Goal: Task Accomplishment & Management: Manage account settings

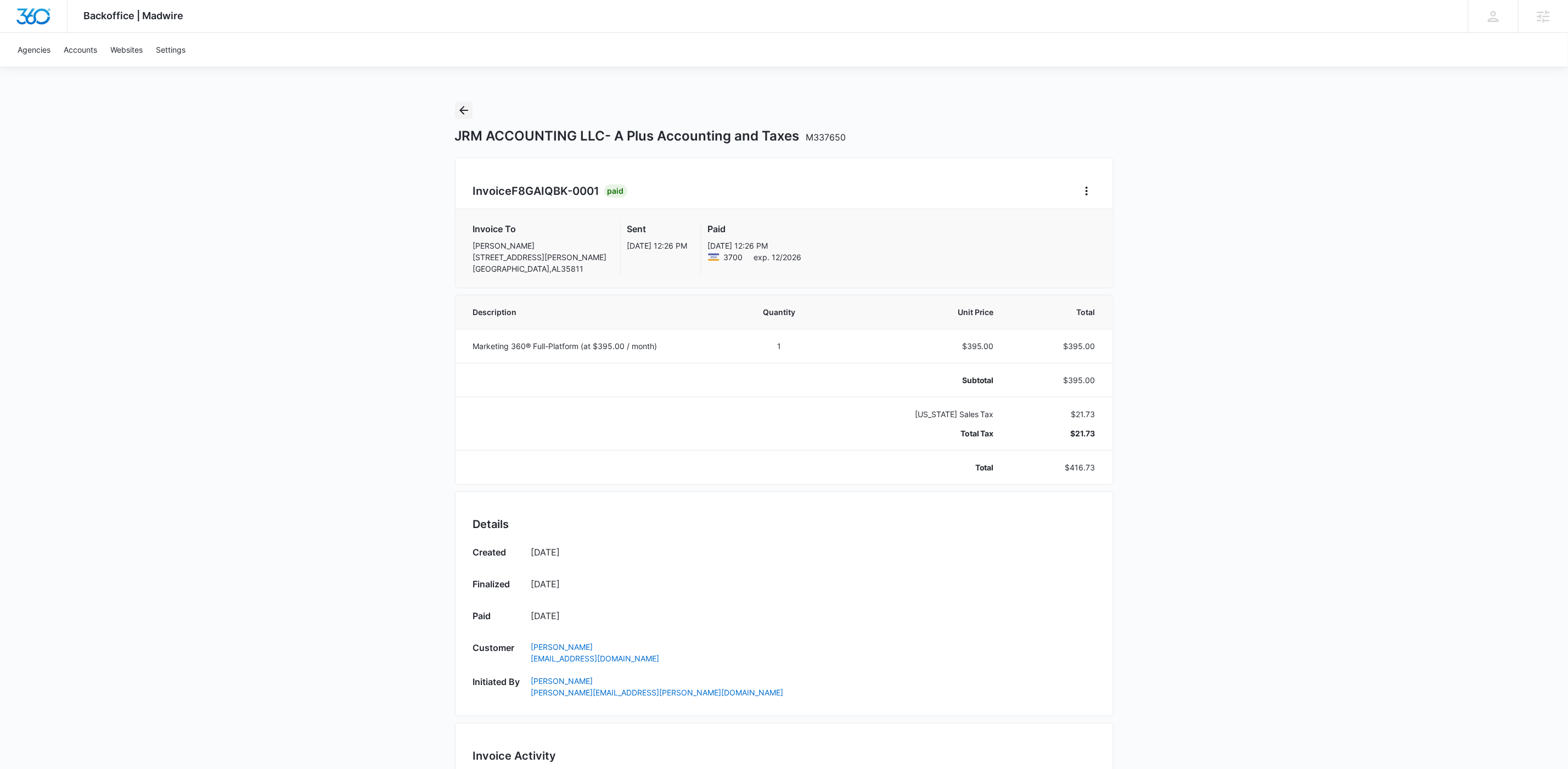
click at [466, 114] on icon "Back" at bounding box center [464, 110] width 13 height 13
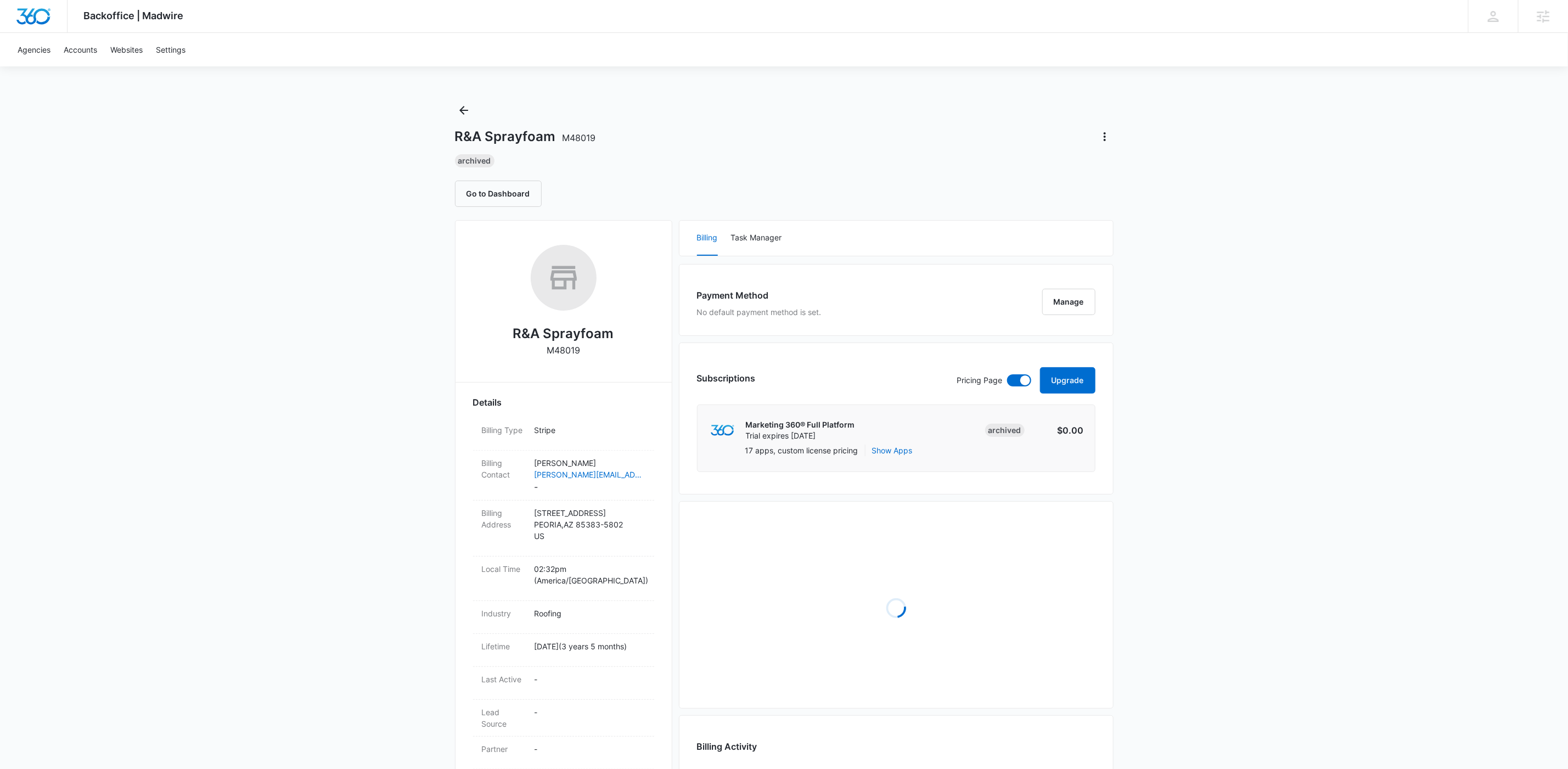
click at [568, 349] on p "M48019" at bounding box center [564, 350] width 34 height 13
click at [569, 348] on p "M48019" at bounding box center [564, 350] width 34 height 13
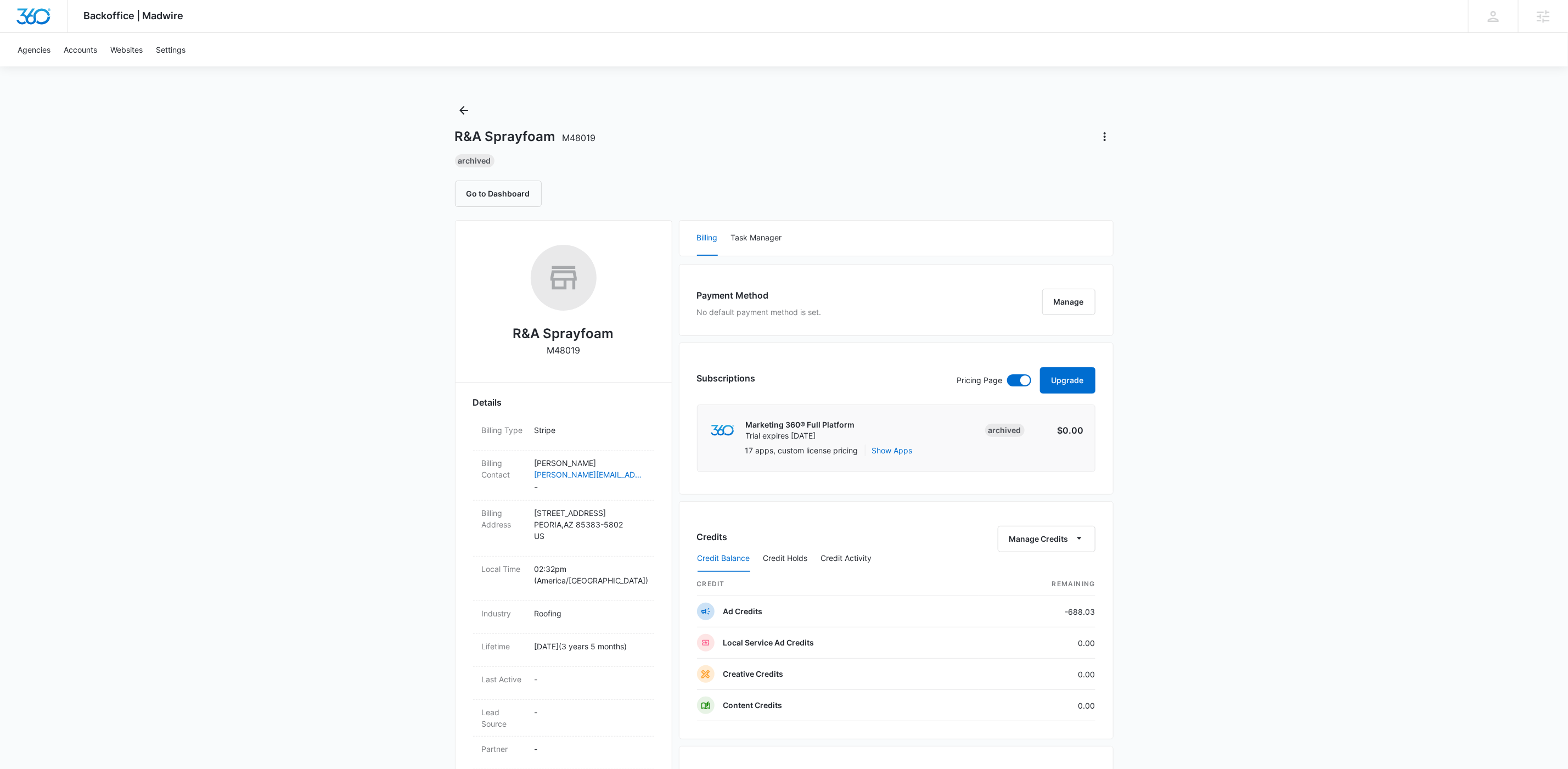
click at [560, 351] on p "M48019" at bounding box center [564, 350] width 34 height 13
copy p "M48019"
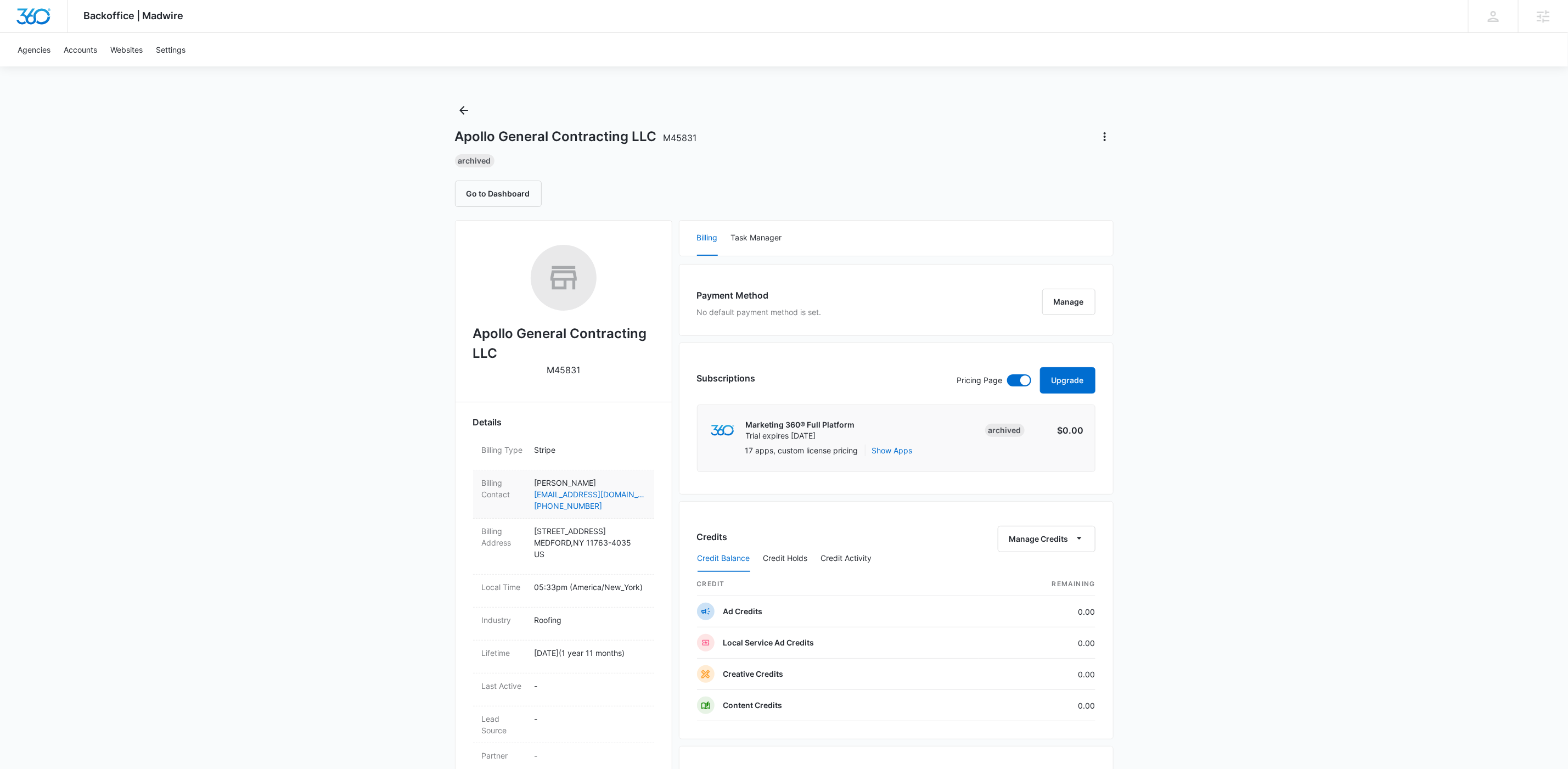
scroll to position [3, 0]
click at [568, 360] on p "M45831" at bounding box center [564, 366] width 34 height 13
copy p "M45831"
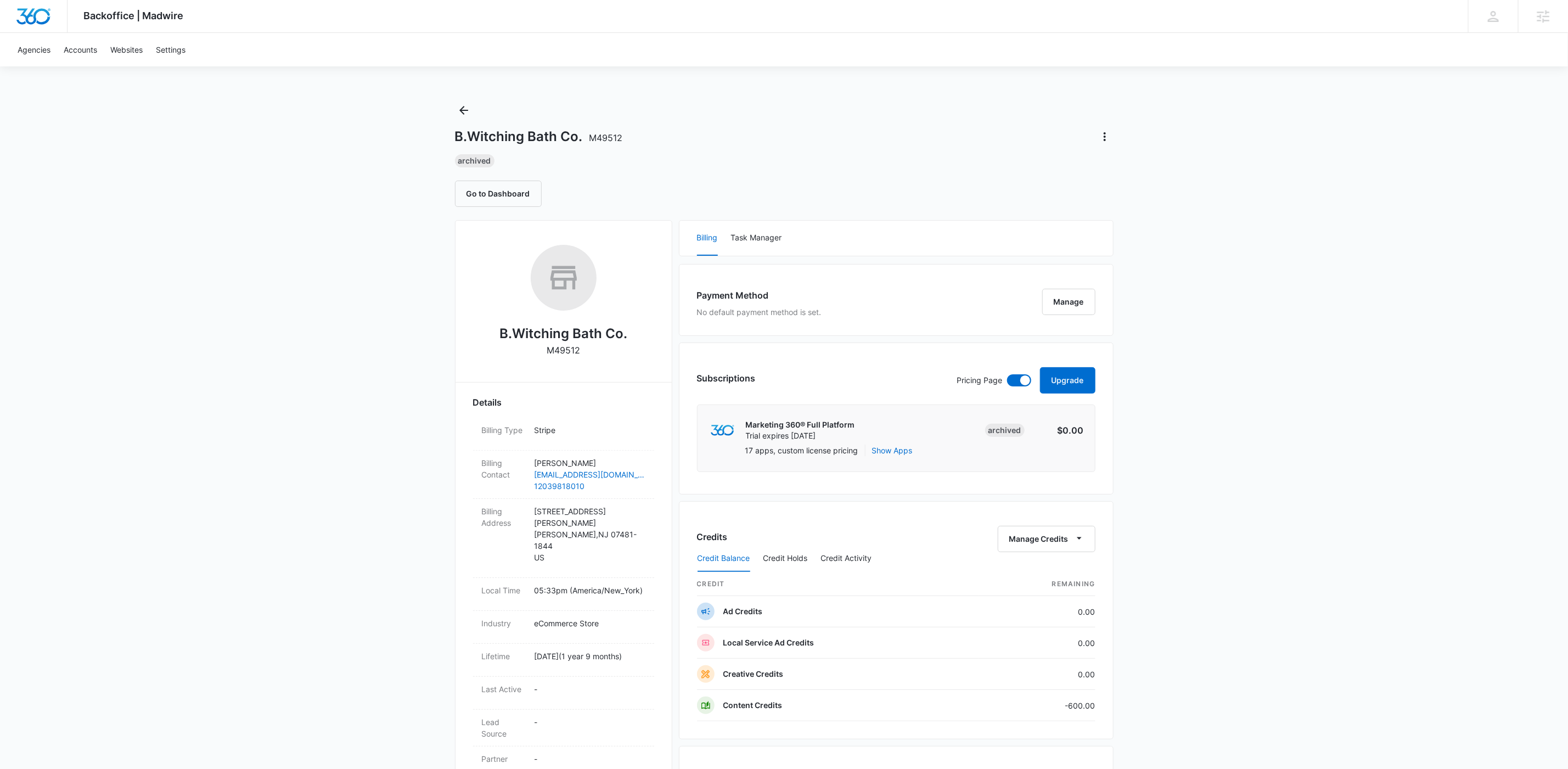
click at [553, 347] on p "M49512" at bounding box center [564, 350] width 34 height 13
copy p "M49512"
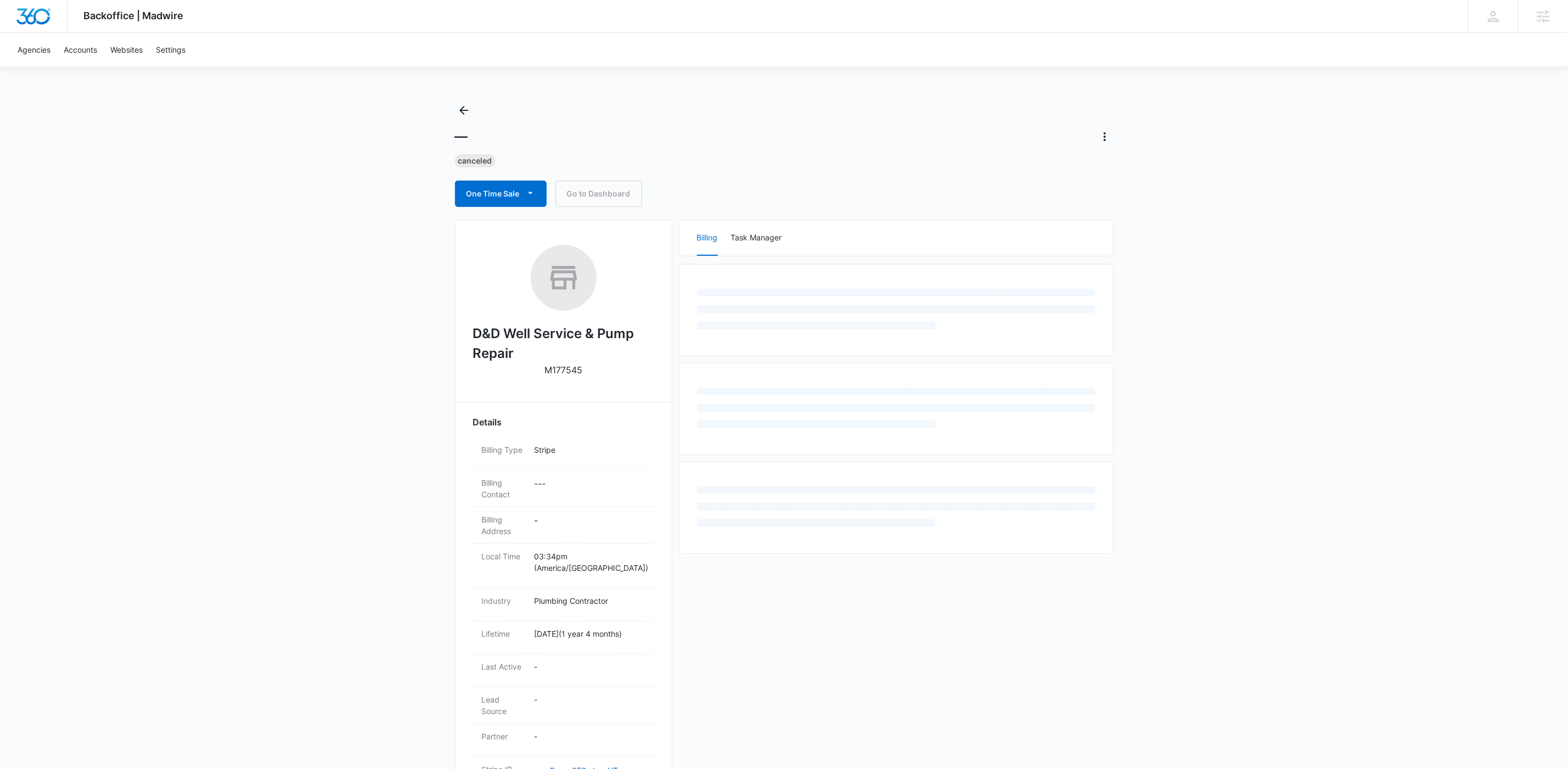
click at [560, 374] on p "M177545" at bounding box center [563, 370] width 38 height 13
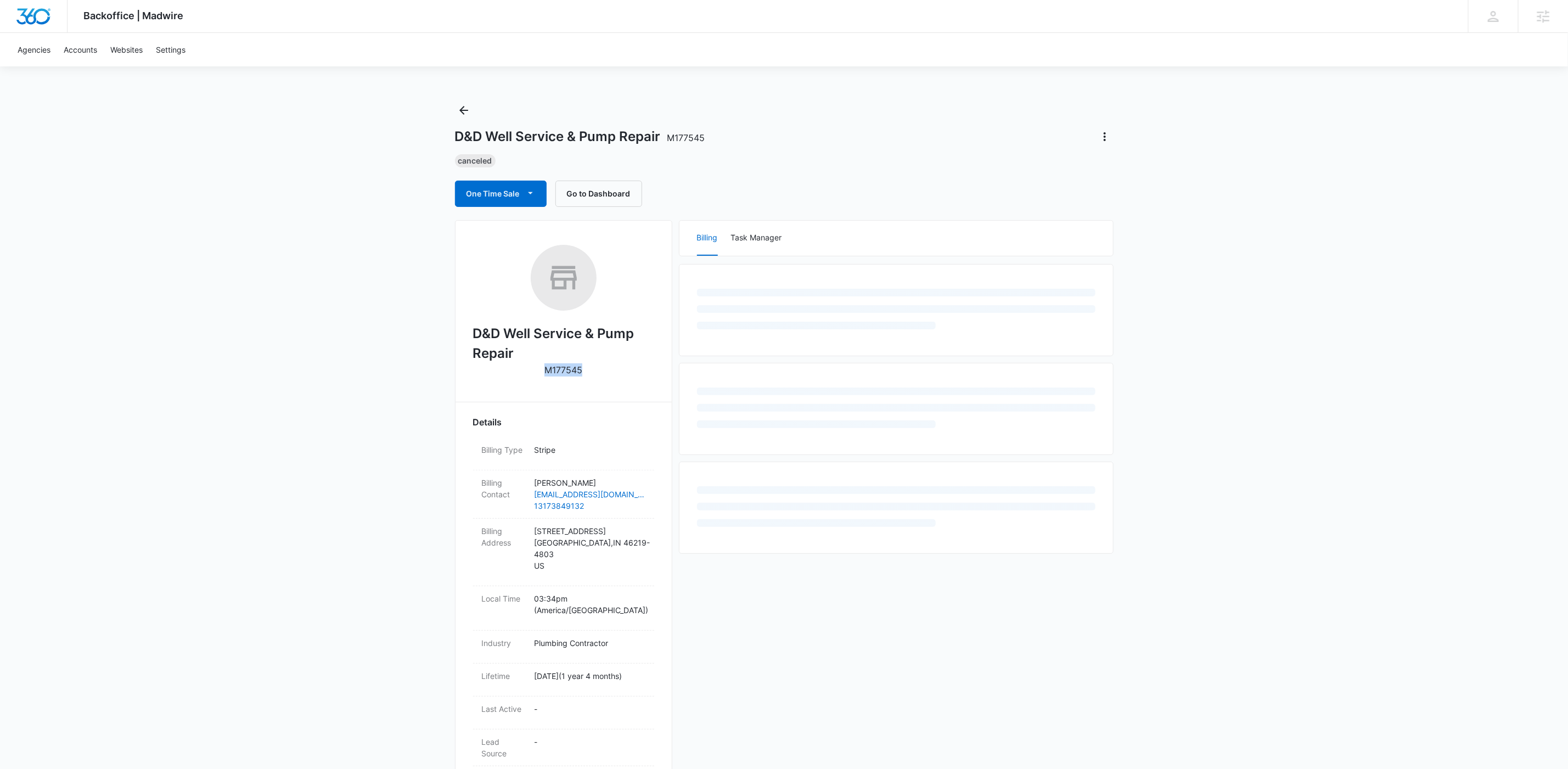
click at [560, 374] on p "M177545" at bounding box center [563, 370] width 38 height 13
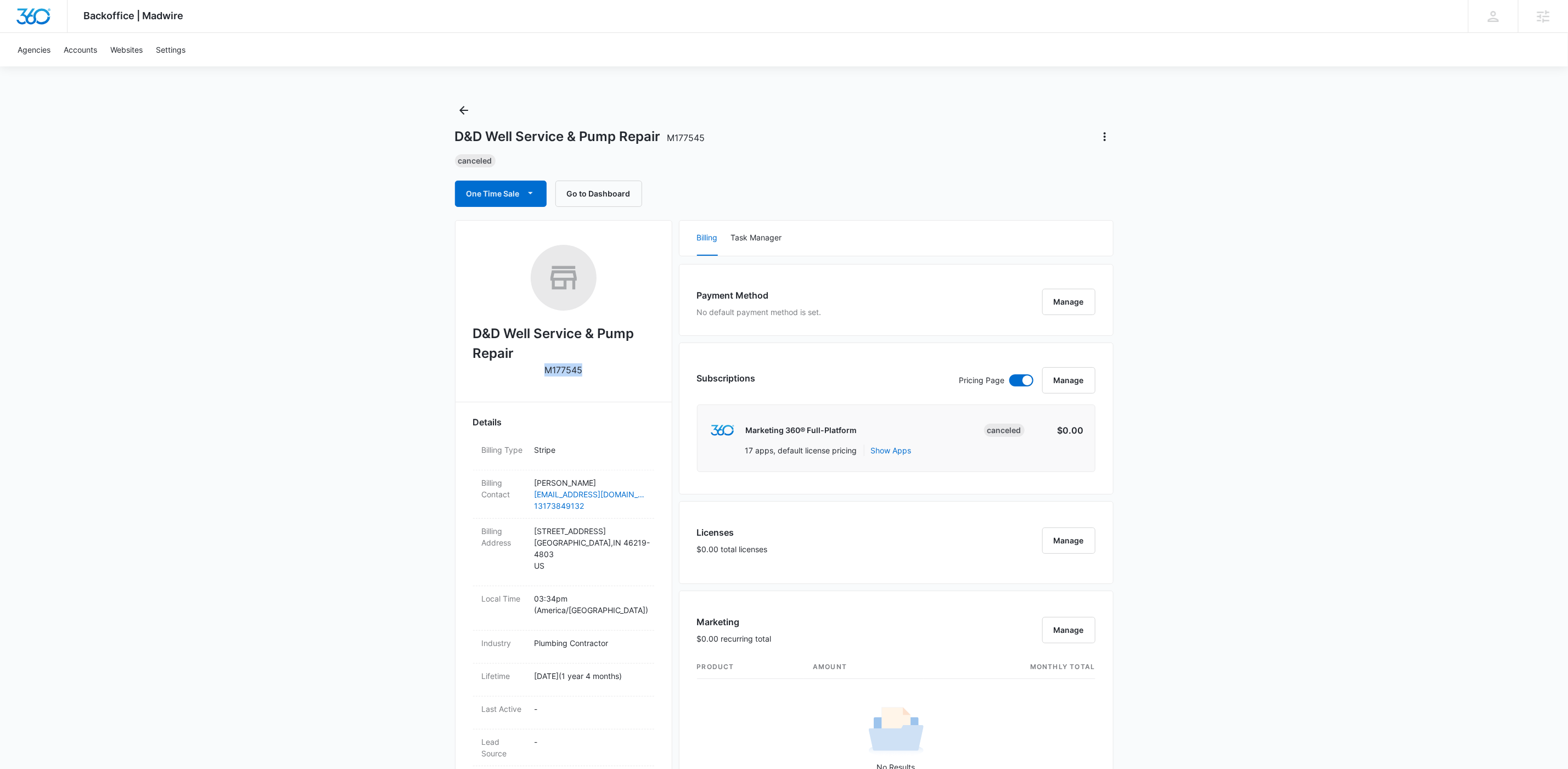
copy p "M177545"
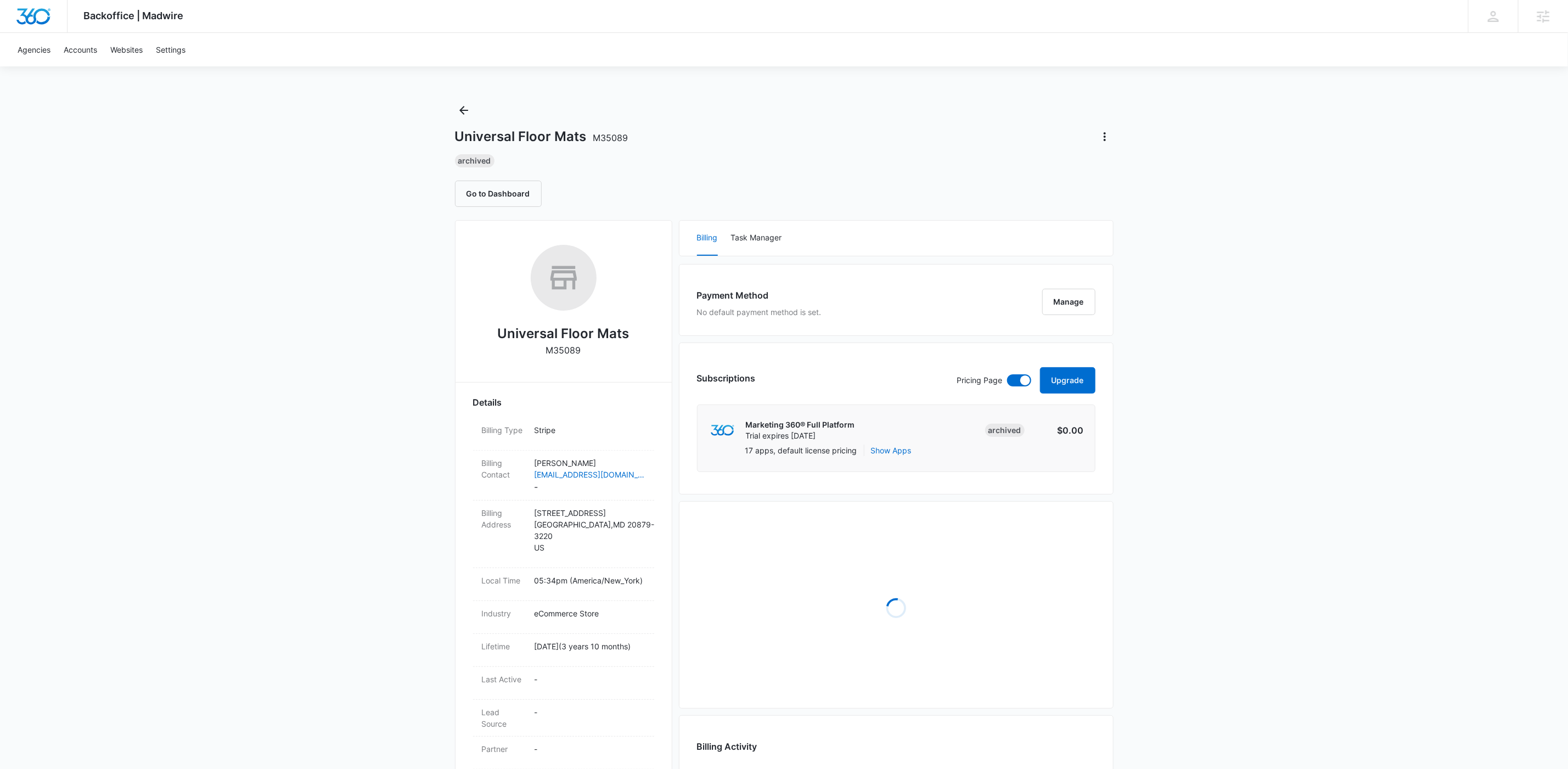
click at [567, 354] on p "M35089" at bounding box center [563, 350] width 35 height 13
copy p "M35089"
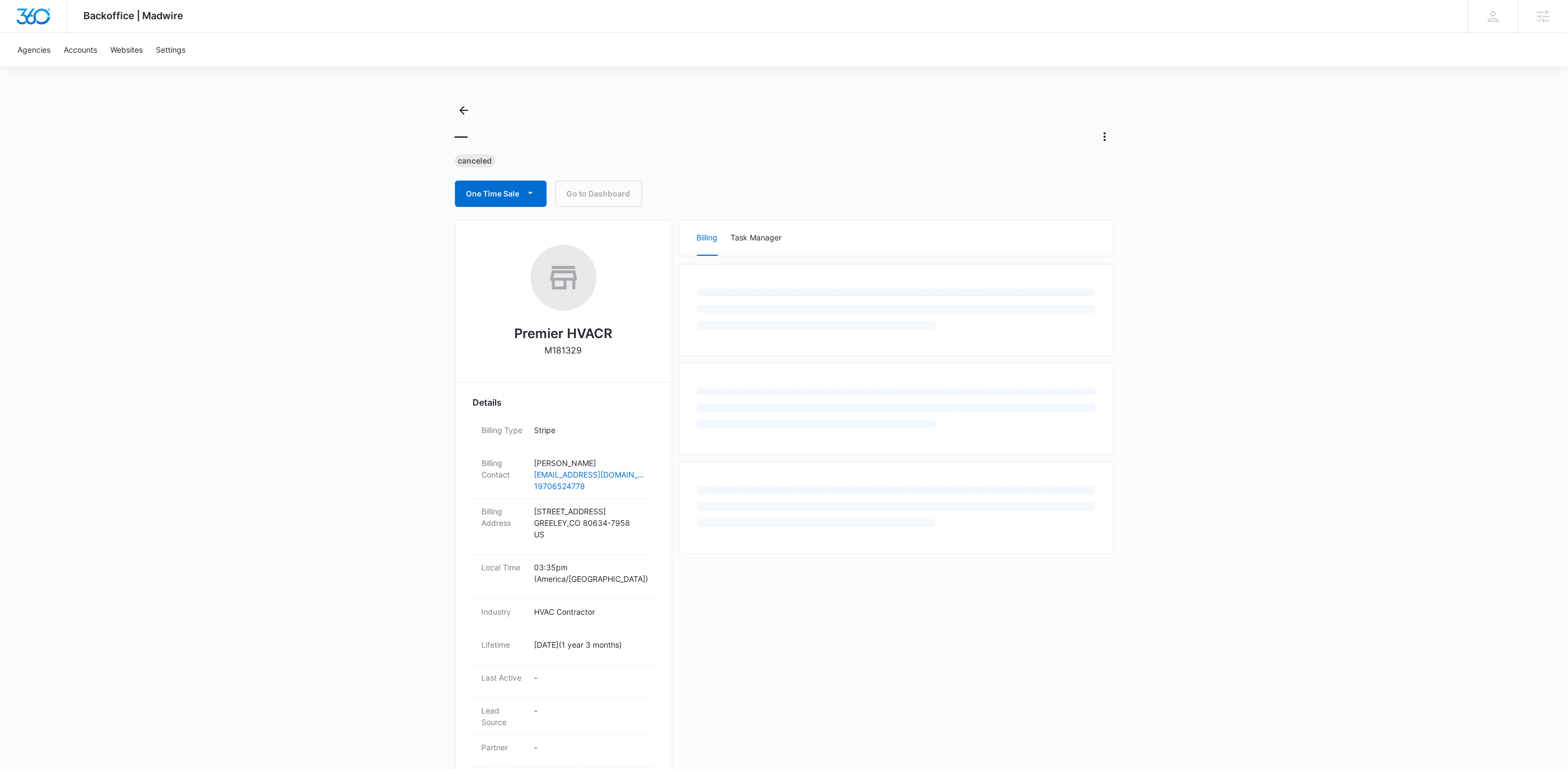
click at [569, 352] on p "M181329" at bounding box center [564, 350] width 38 height 13
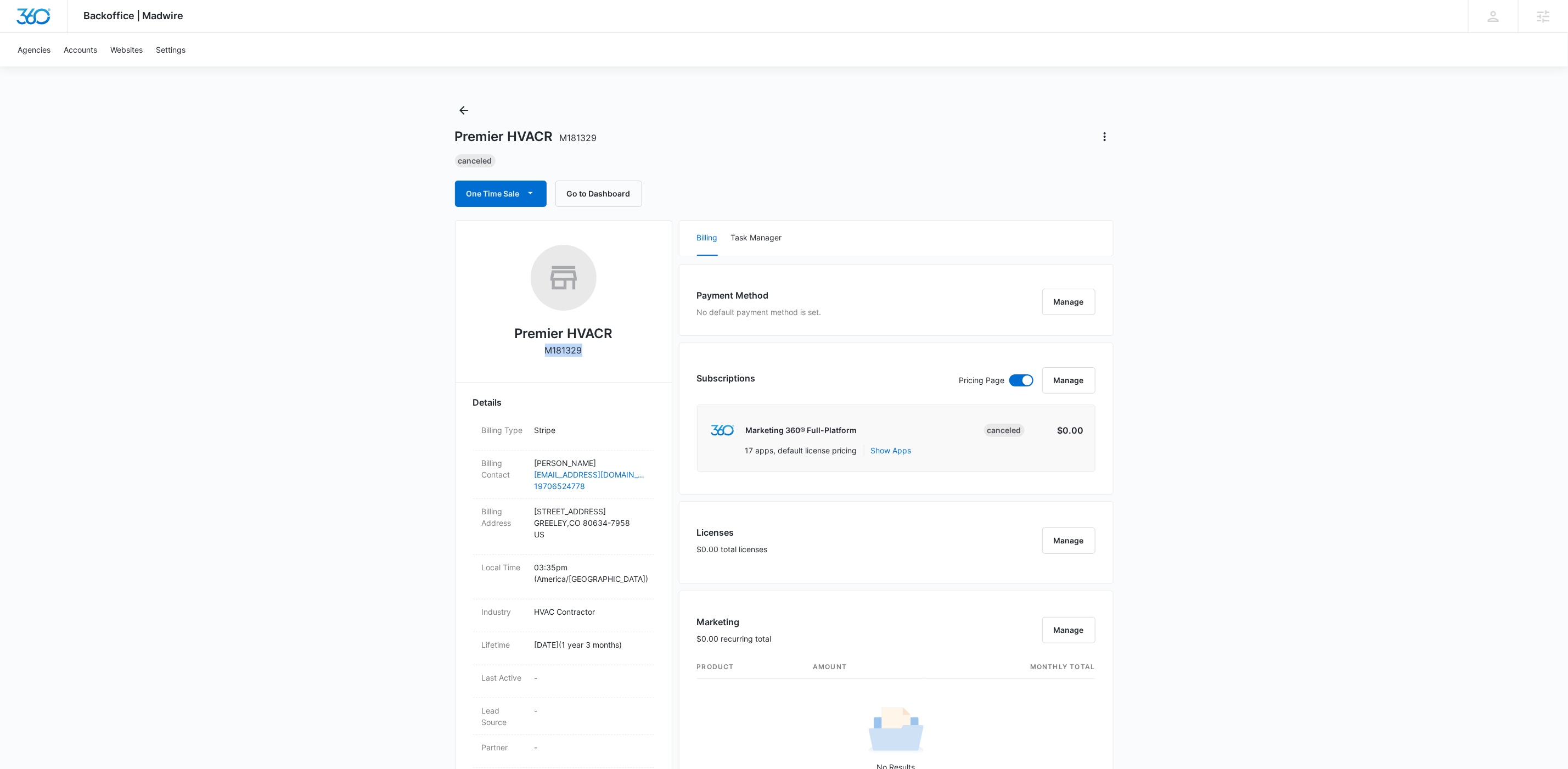
copy p "M181329"
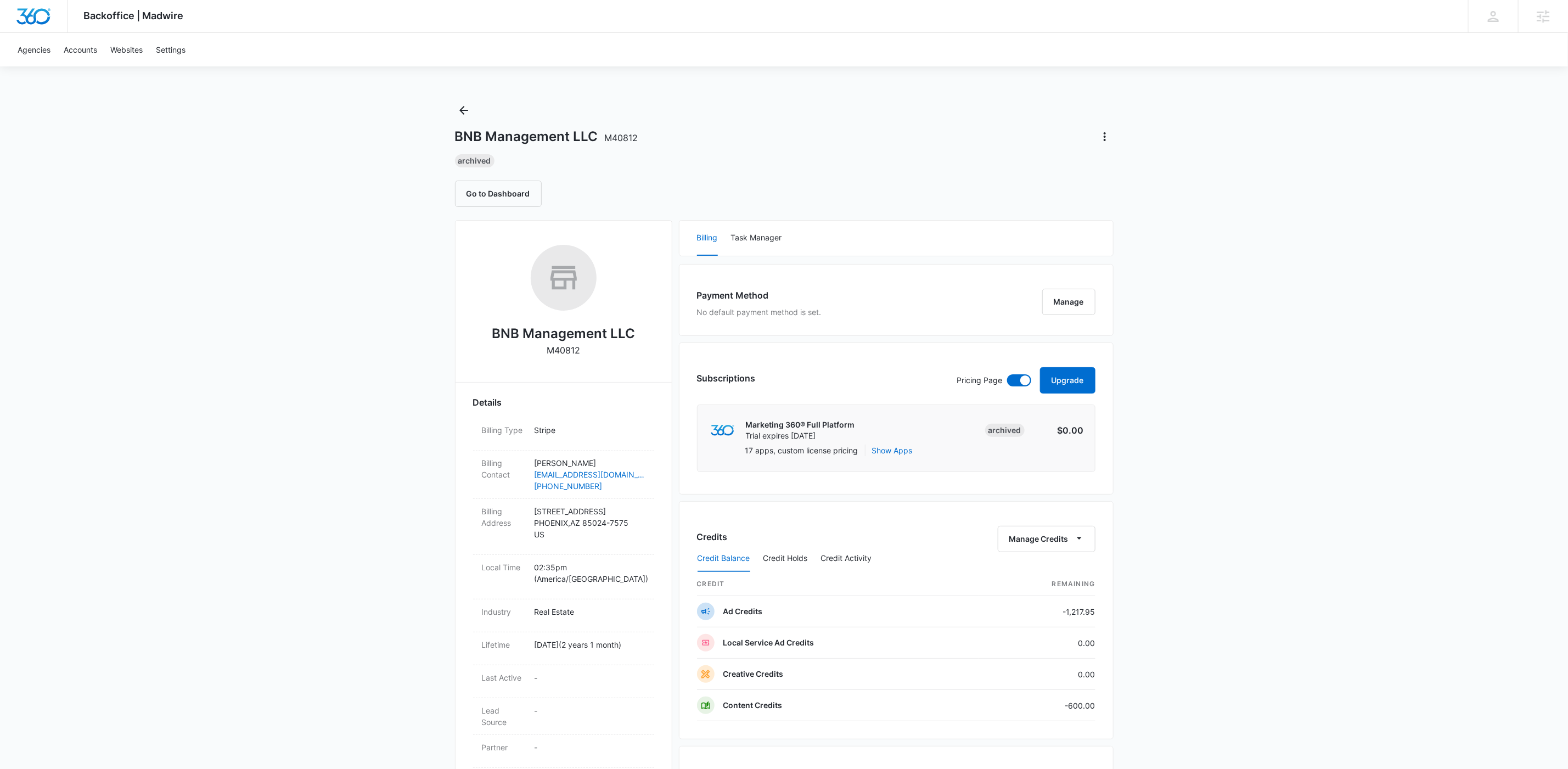
click at [556, 351] on p "M40812" at bounding box center [564, 350] width 34 height 13
copy p "M40812"
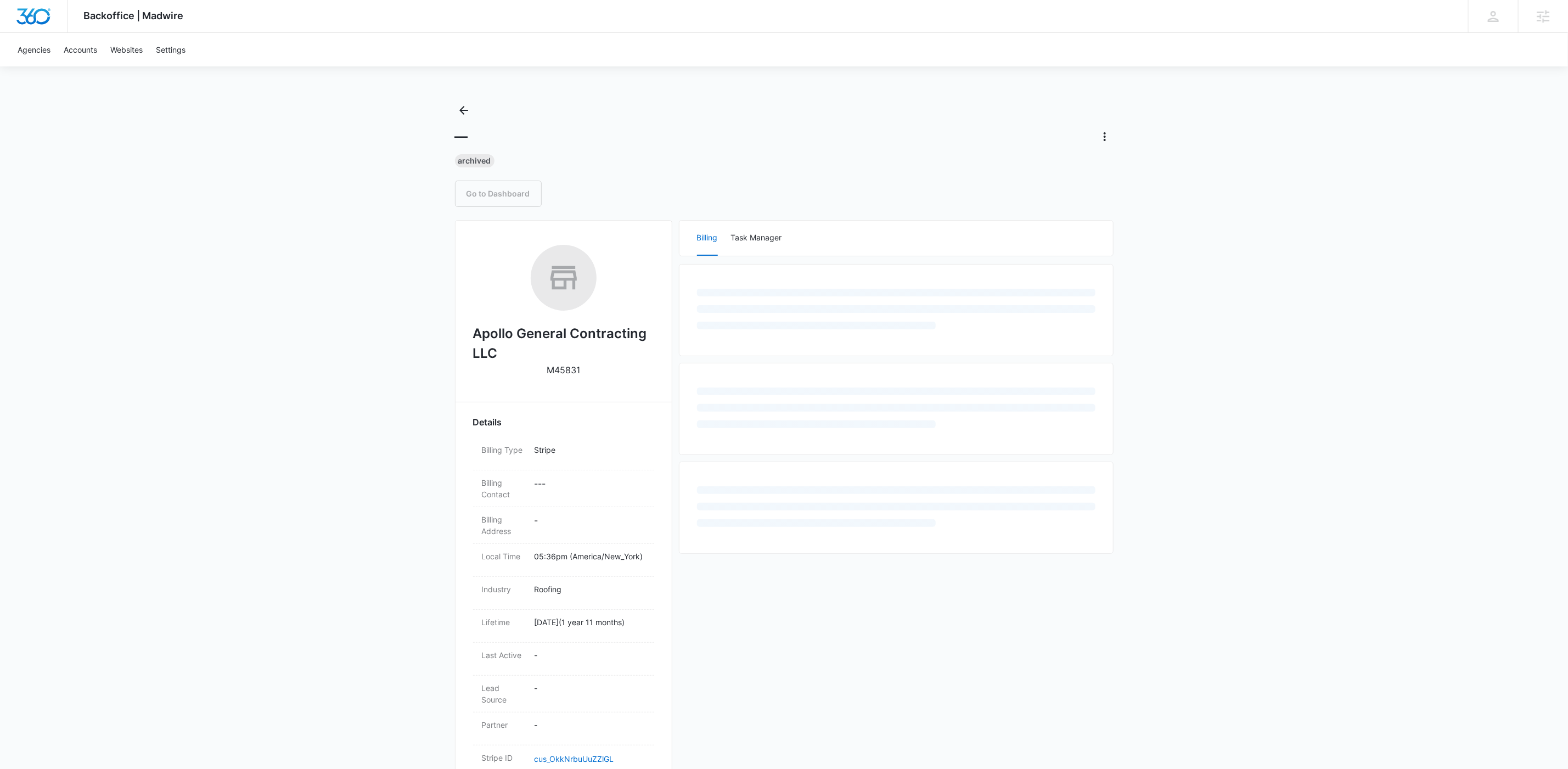
click at [586, 366] on div "Apollo General Contracting LLC M45831" at bounding box center [564, 314] width 181 height 139
click at [575, 368] on p "M45831" at bounding box center [564, 370] width 34 height 13
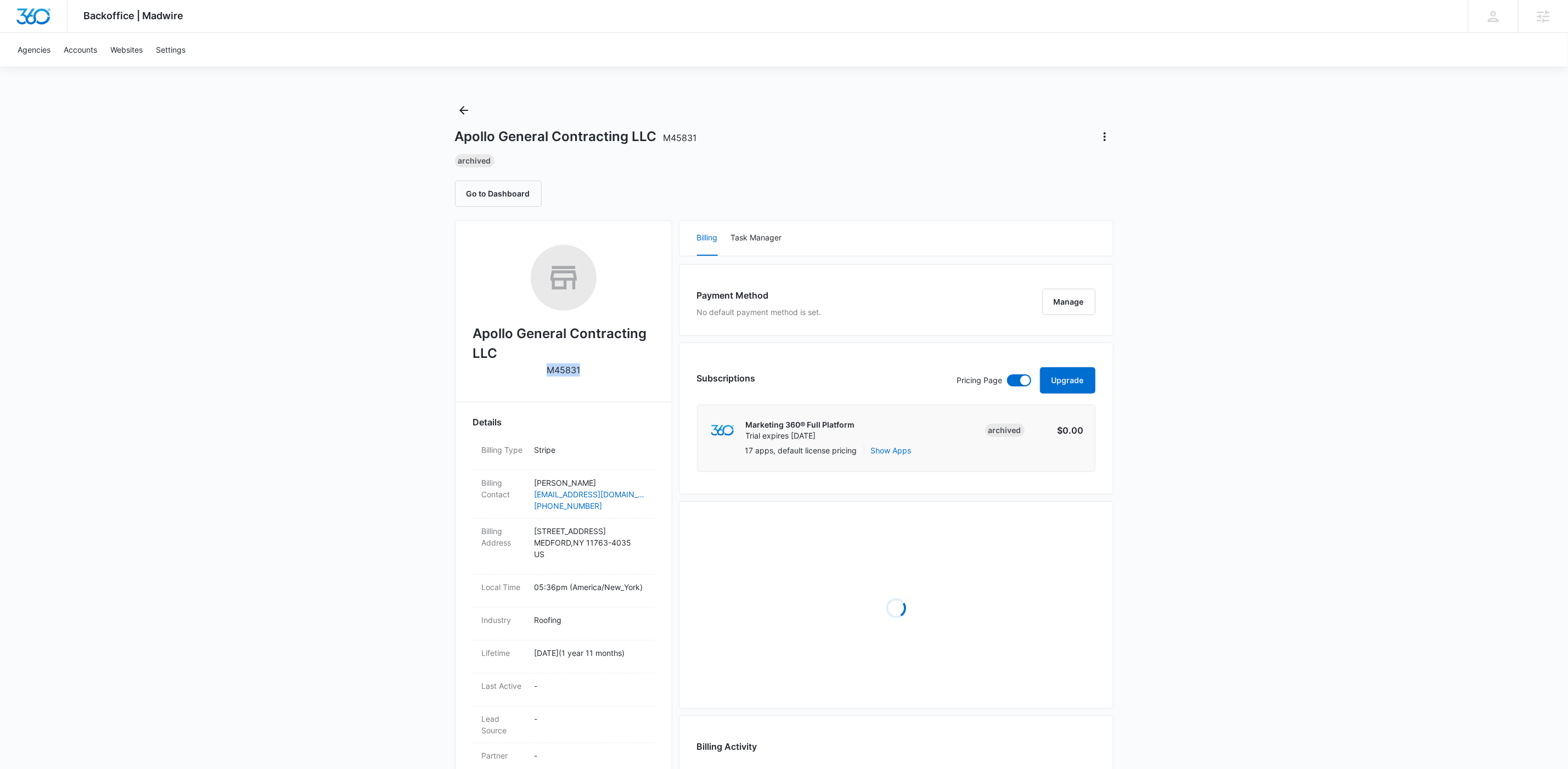
click at [575, 368] on p "M45831" at bounding box center [564, 370] width 34 height 13
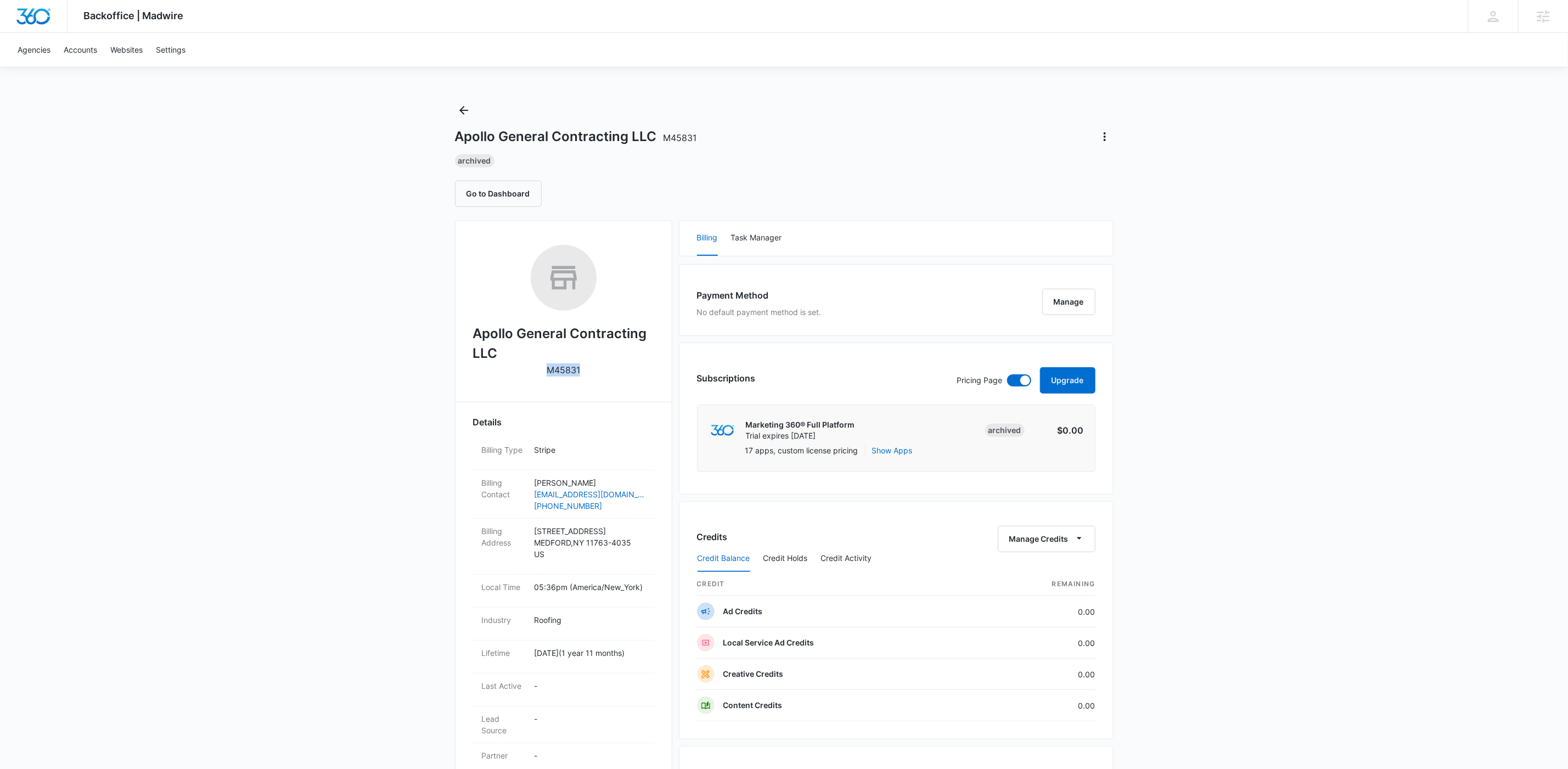
copy p "M45831"
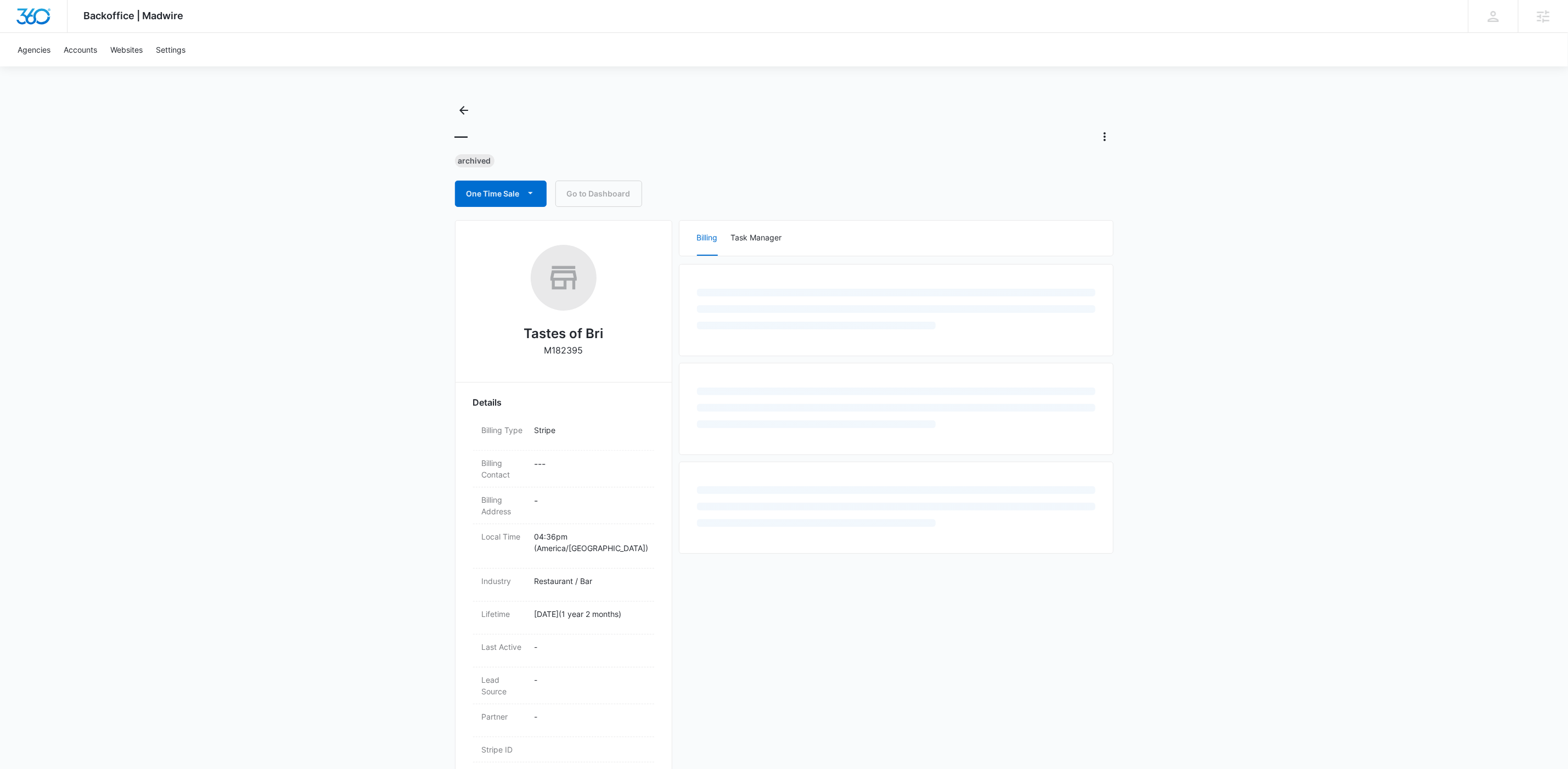
click at [535, 350] on div "Tastes of Bri M182395" at bounding box center [564, 304] width 181 height 120
click at [547, 349] on p "M182395" at bounding box center [563, 350] width 39 height 13
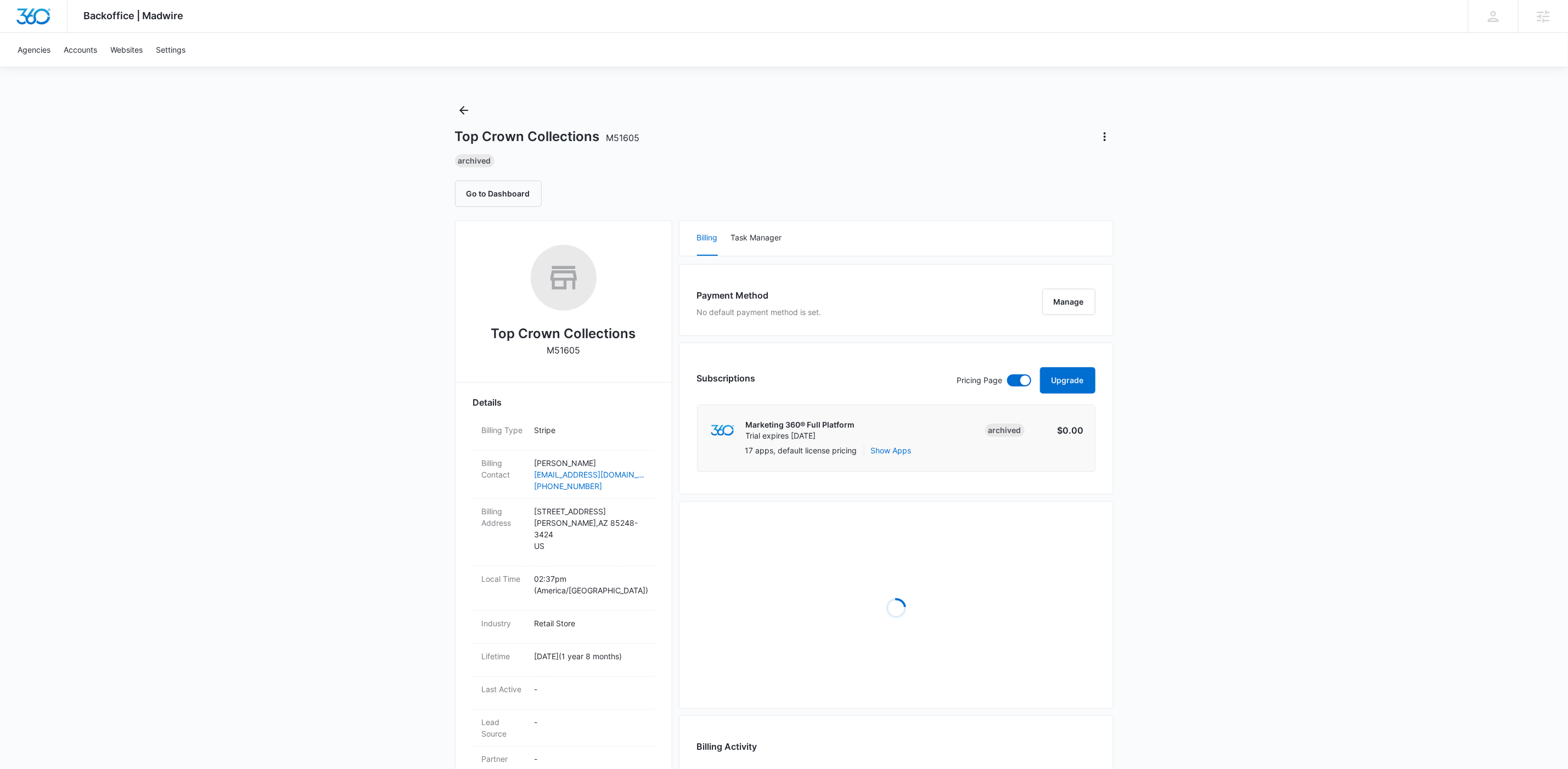
click at [556, 349] on p "M51605" at bounding box center [564, 350] width 34 height 13
copy p "M51605"
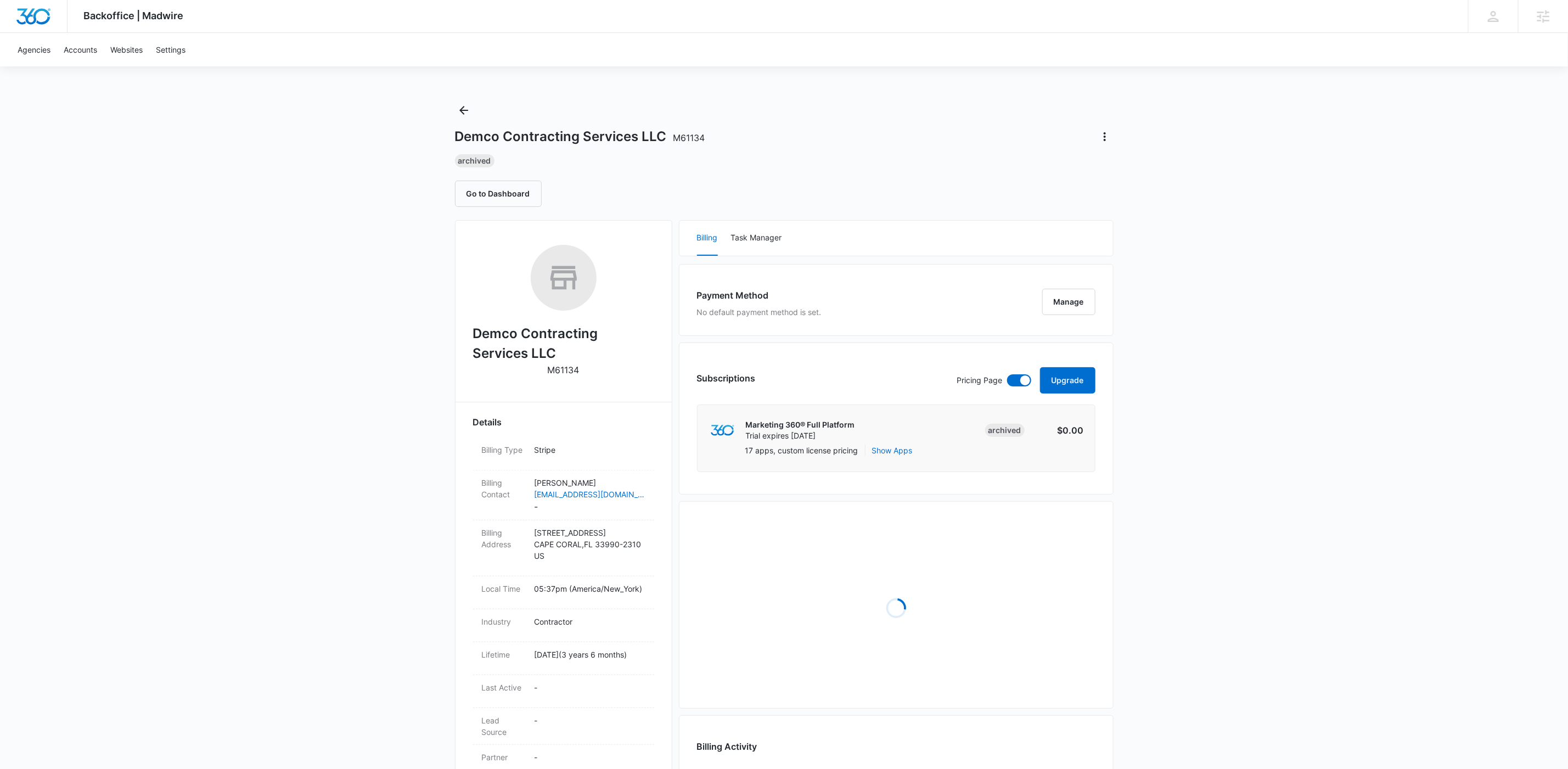
click at [563, 368] on p "M61134" at bounding box center [564, 370] width 32 height 13
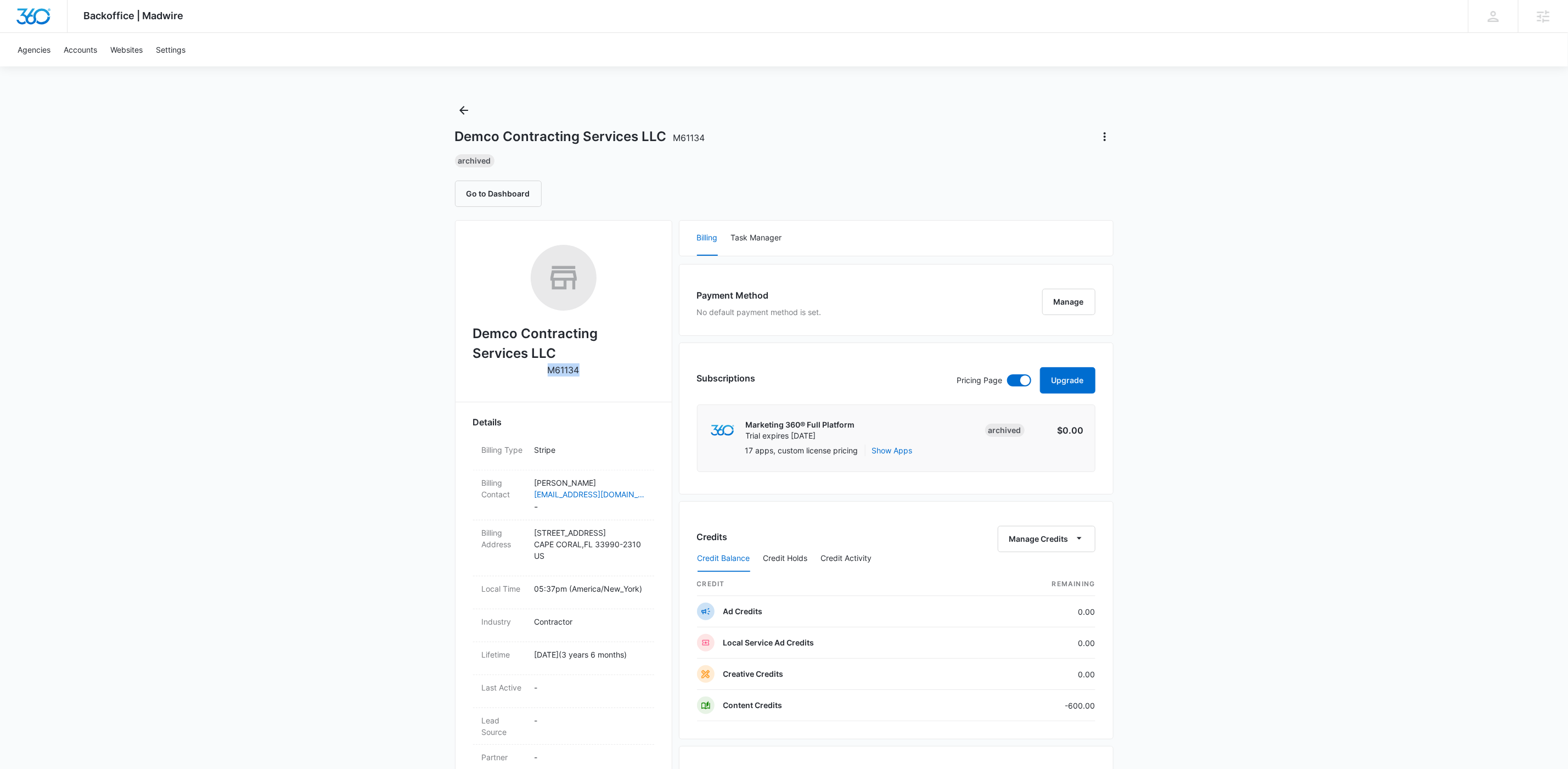
copy p "M61134"
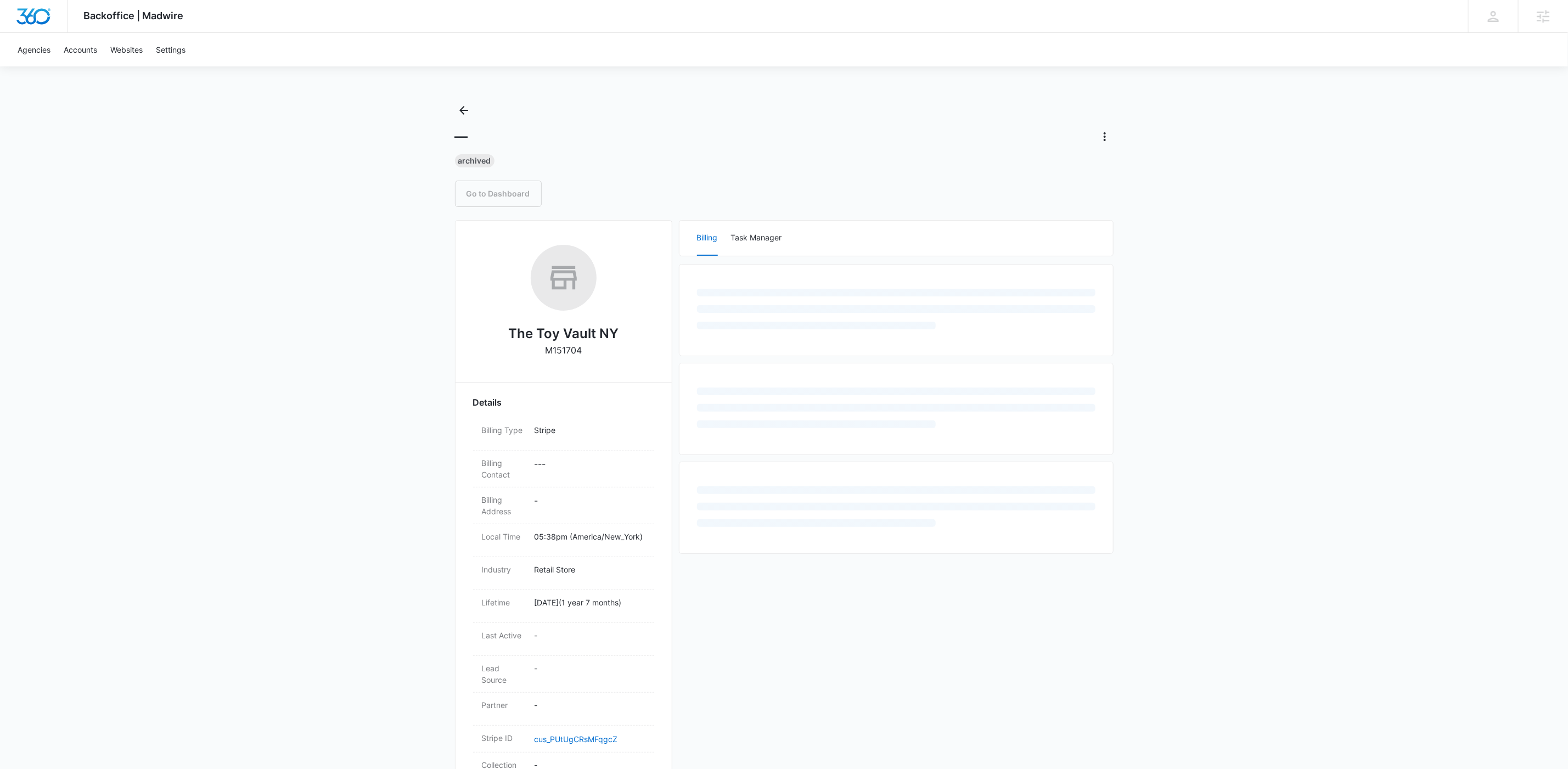
click at [570, 347] on p "M151704" at bounding box center [563, 350] width 37 height 13
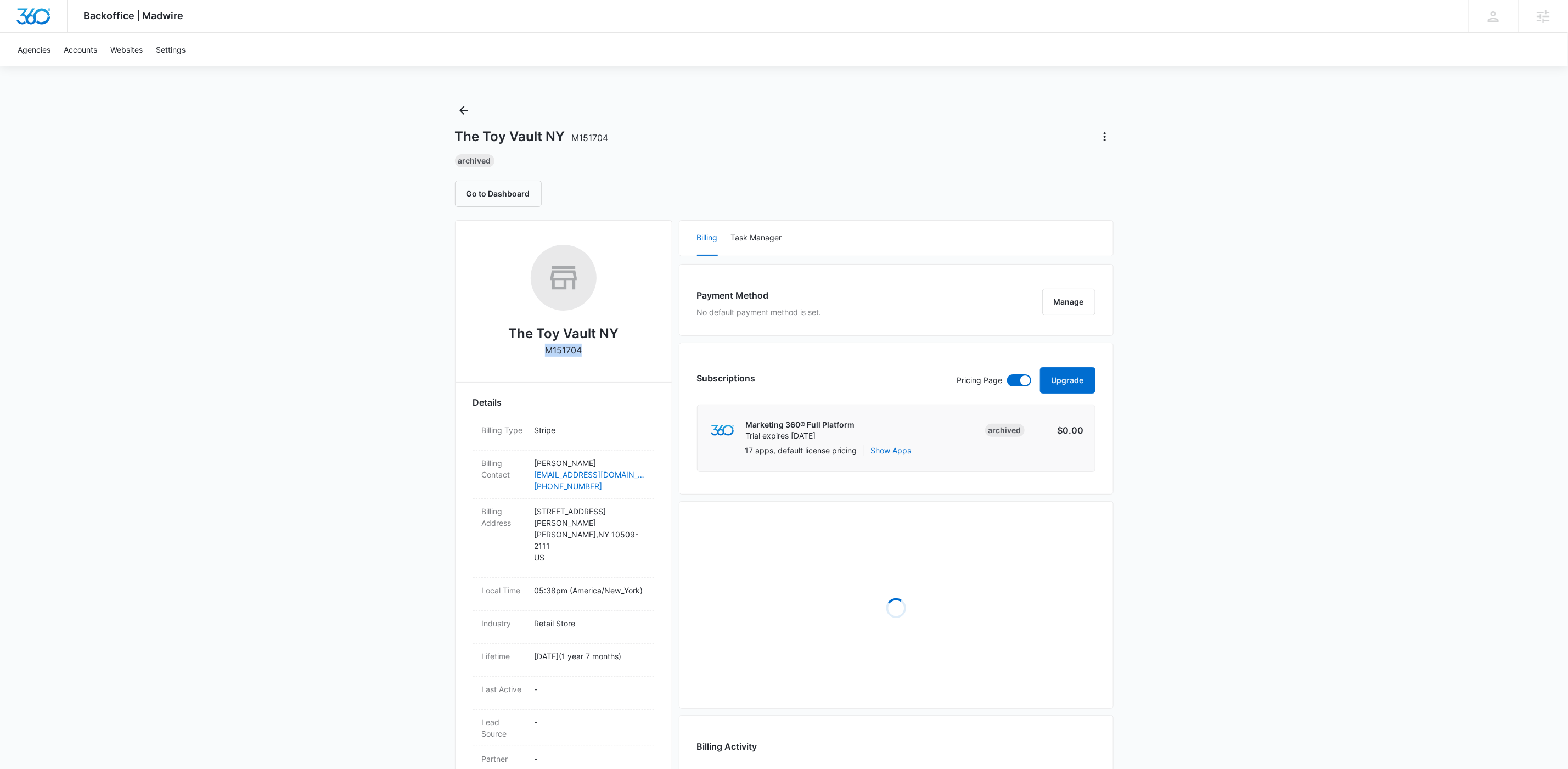
click at [570, 347] on p "M151704" at bounding box center [563, 350] width 37 height 13
copy p "M151704"
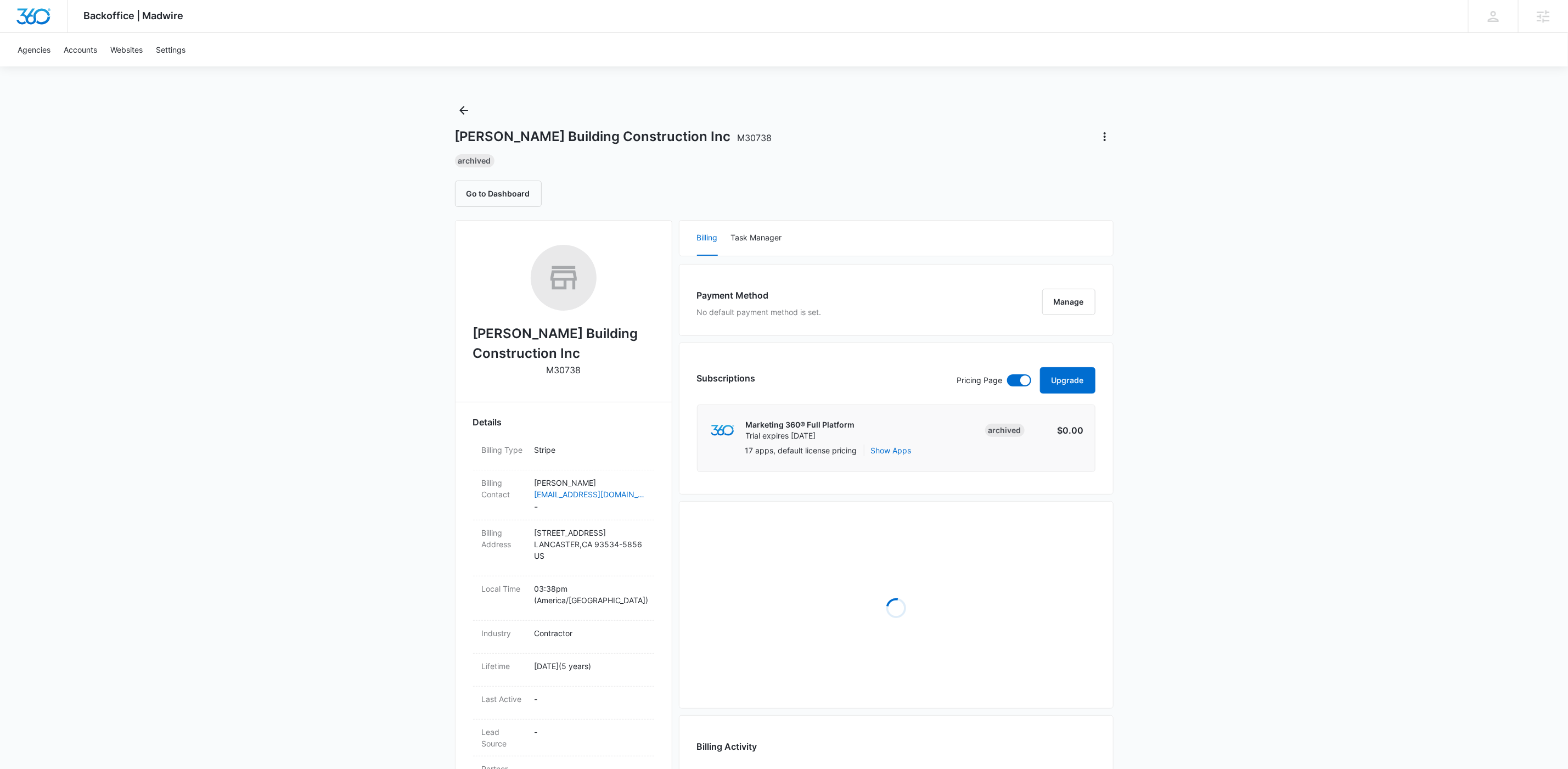
click at [559, 373] on p "M30738" at bounding box center [563, 370] width 35 height 13
copy p "M30738"
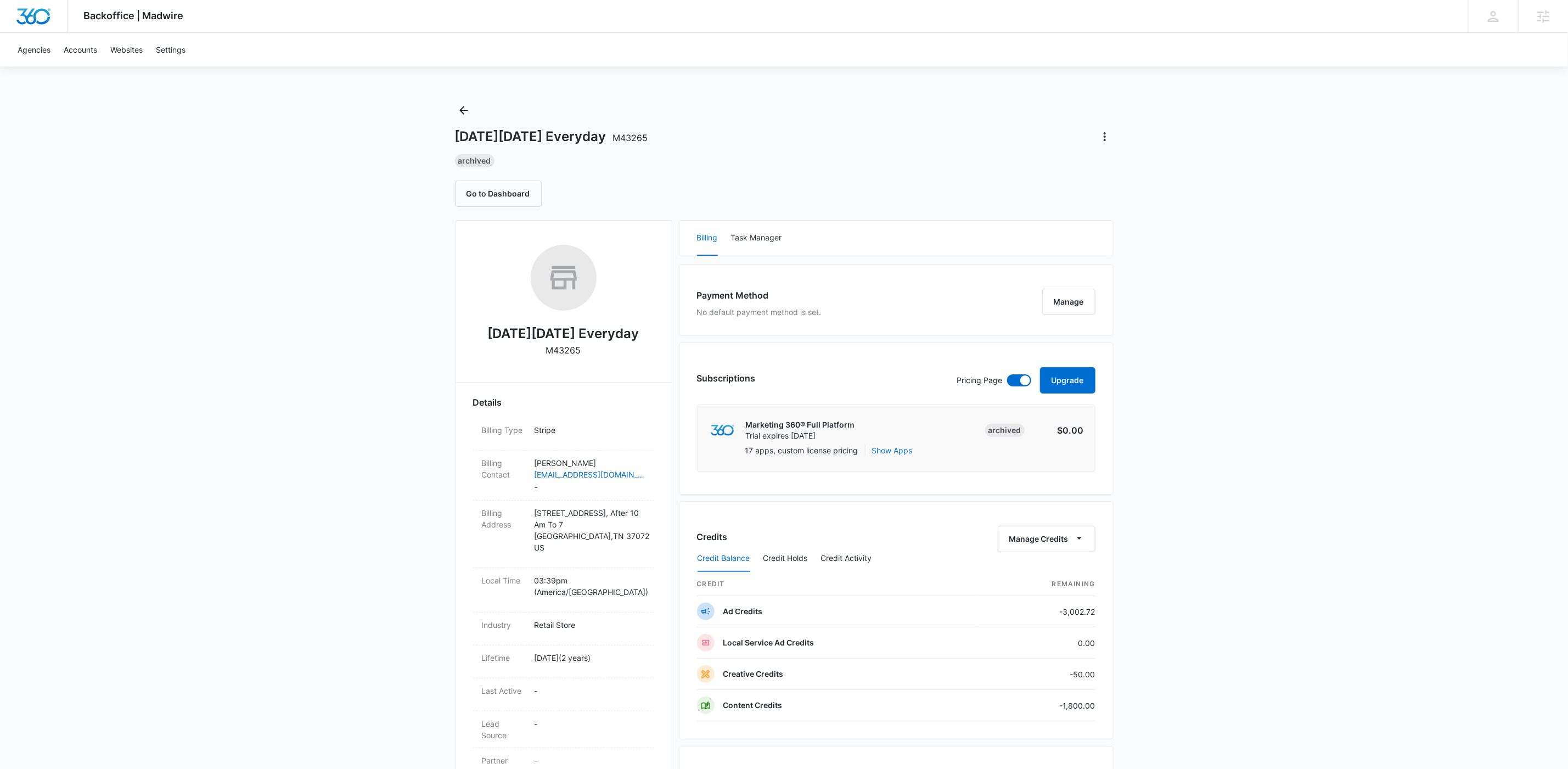
click at [553, 350] on p "M43265" at bounding box center [563, 350] width 35 height 13
copy p "M43265"
click at [283, 342] on div "Backoffice | Madwire Apps Settings KW Kait Weagraff [EMAIL_ADDRESS][PERSON_NAME…" at bounding box center [784, 566] width 1568 height 1131
click at [465, 109] on icon "Back" at bounding box center [464, 110] width 13 height 13
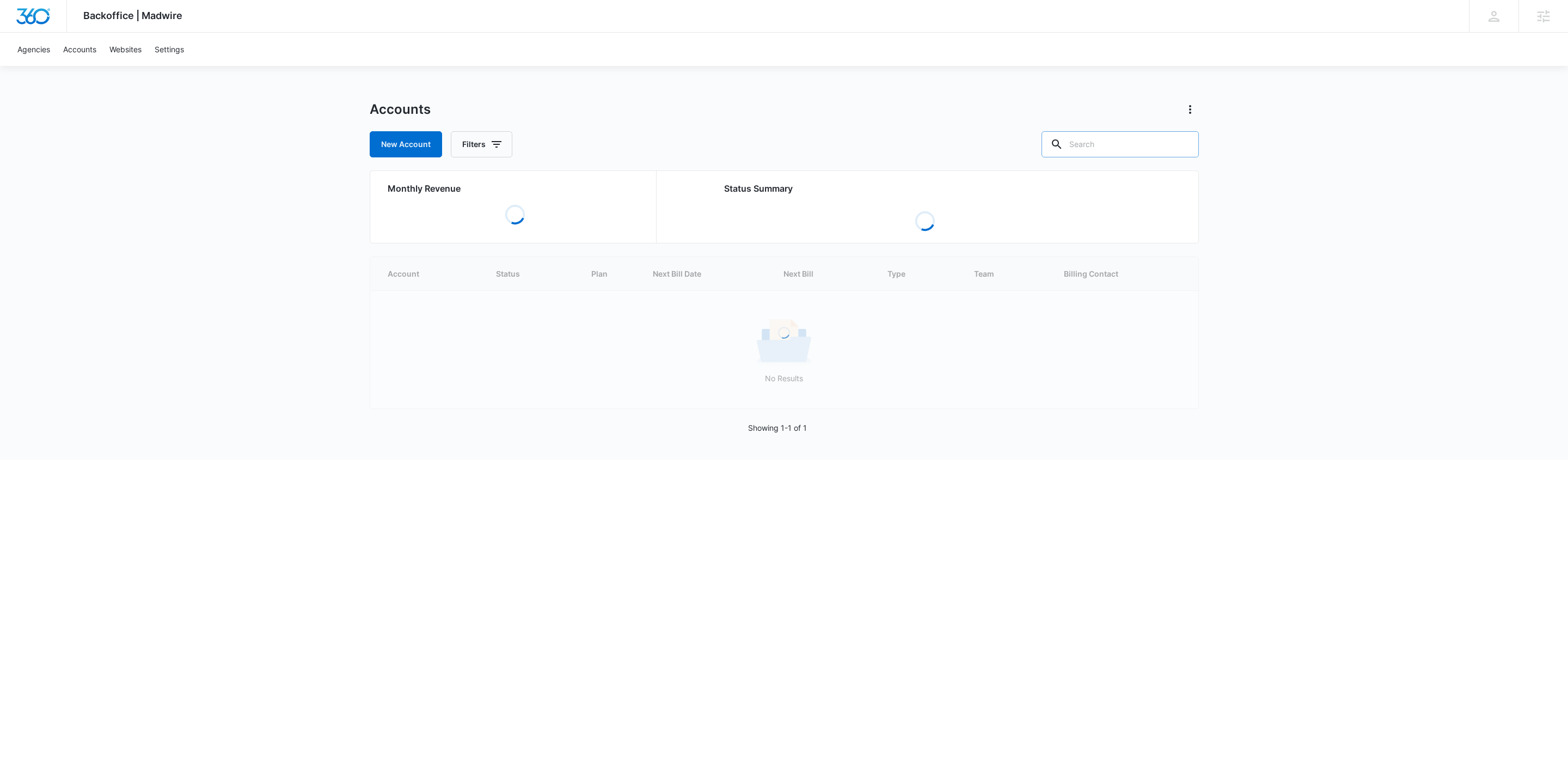
click at [1160, 144] on input "text" at bounding box center [1120, 145] width 158 height 26
paste input "M337865"
type input "M337865"
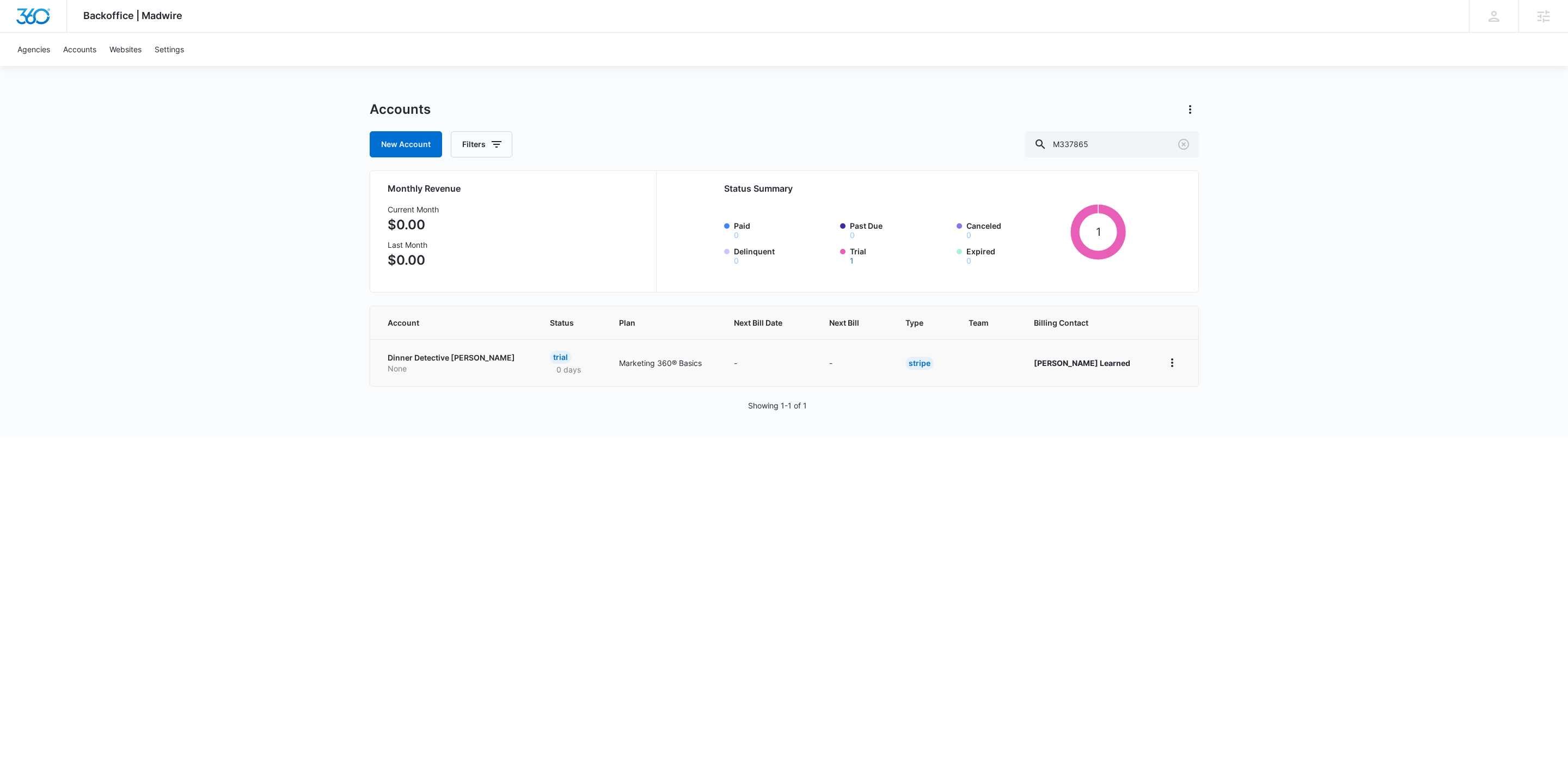
click at [459, 361] on p "Dinner Detective [PERSON_NAME]" at bounding box center [456, 358] width 136 height 11
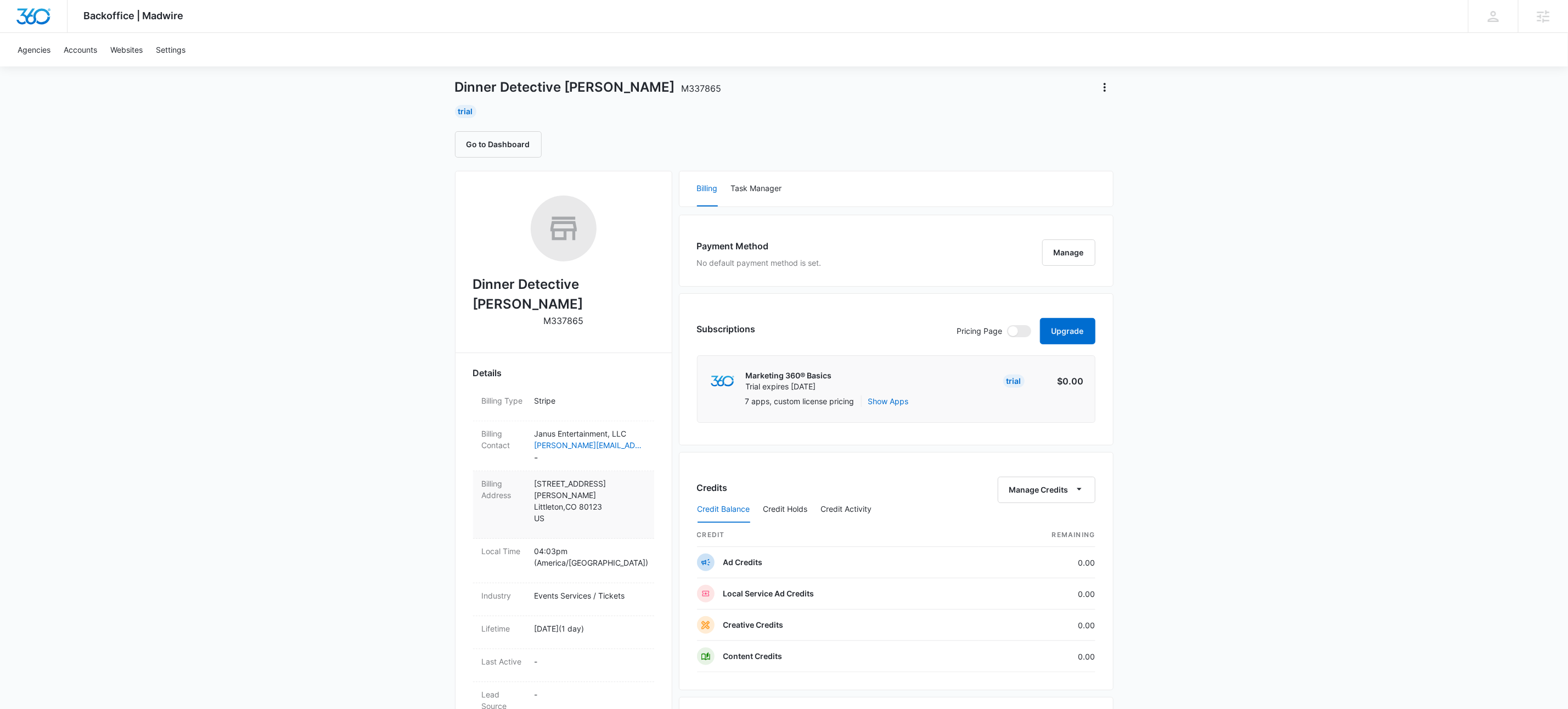
scroll to position [338, 0]
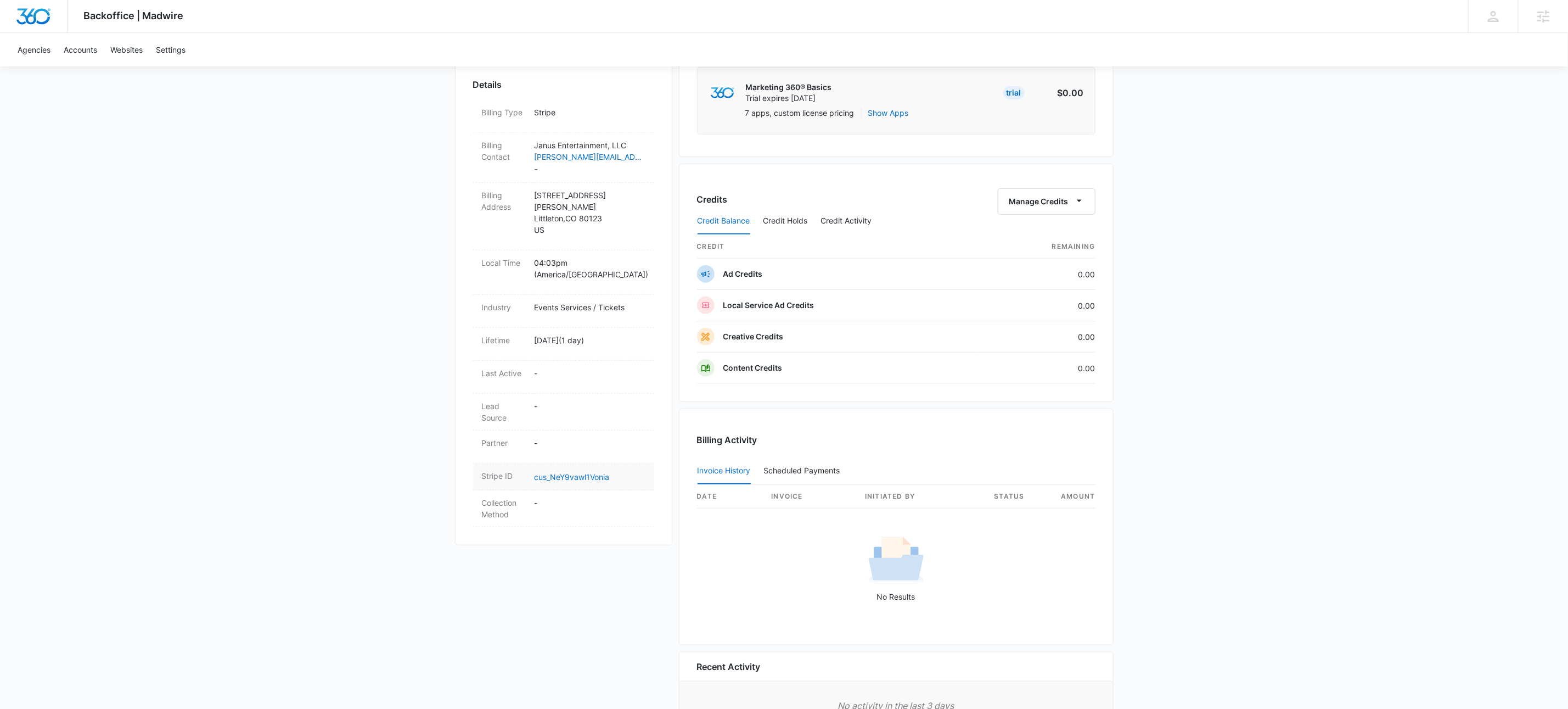
click at [573, 470] on dd "cus_NeY9vawl1Vonia" at bounding box center [590, 476] width 111 height 13
click at [574, 472] on link "cus_NeY9vawl1Vonia" at bounding box center [572, 476] width 75 height 9
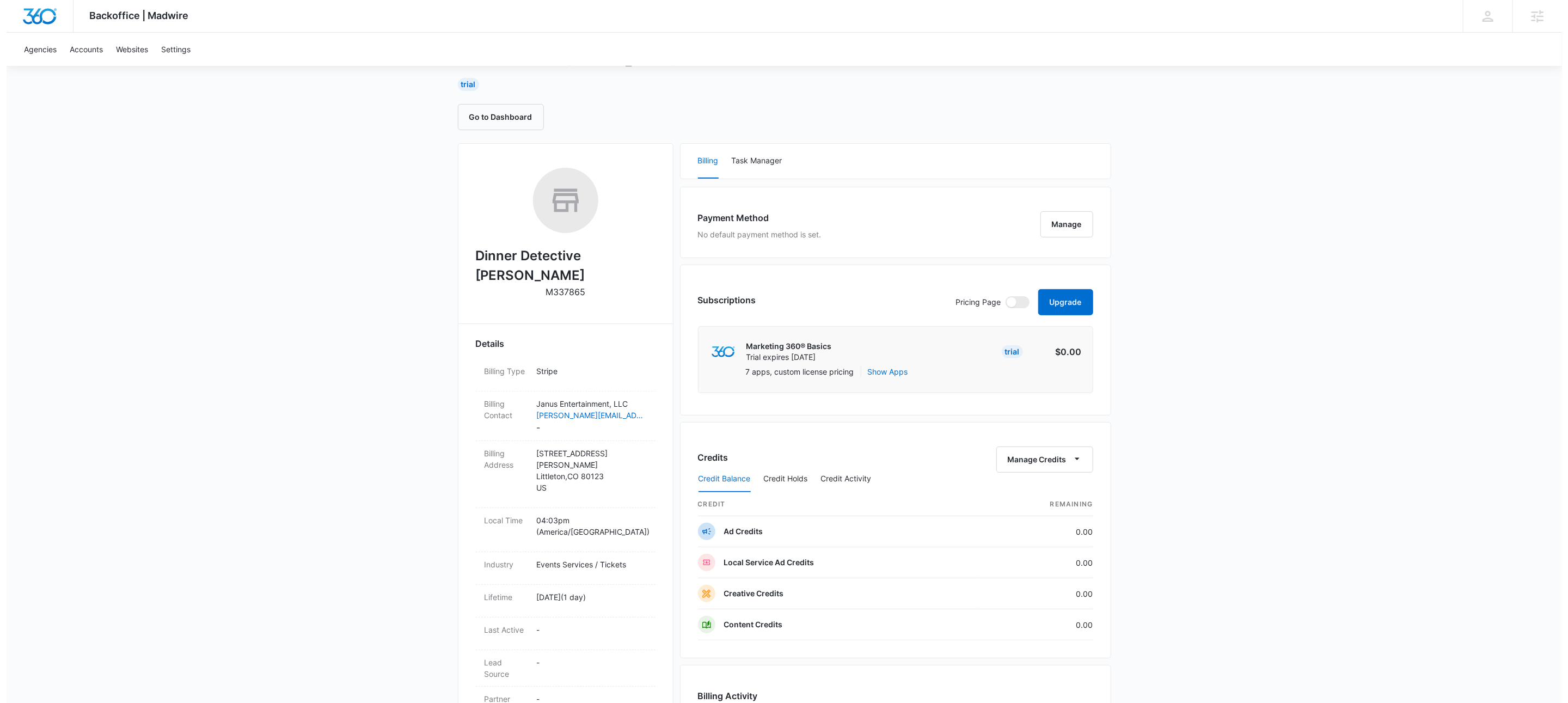
scroll to position [0, 0]
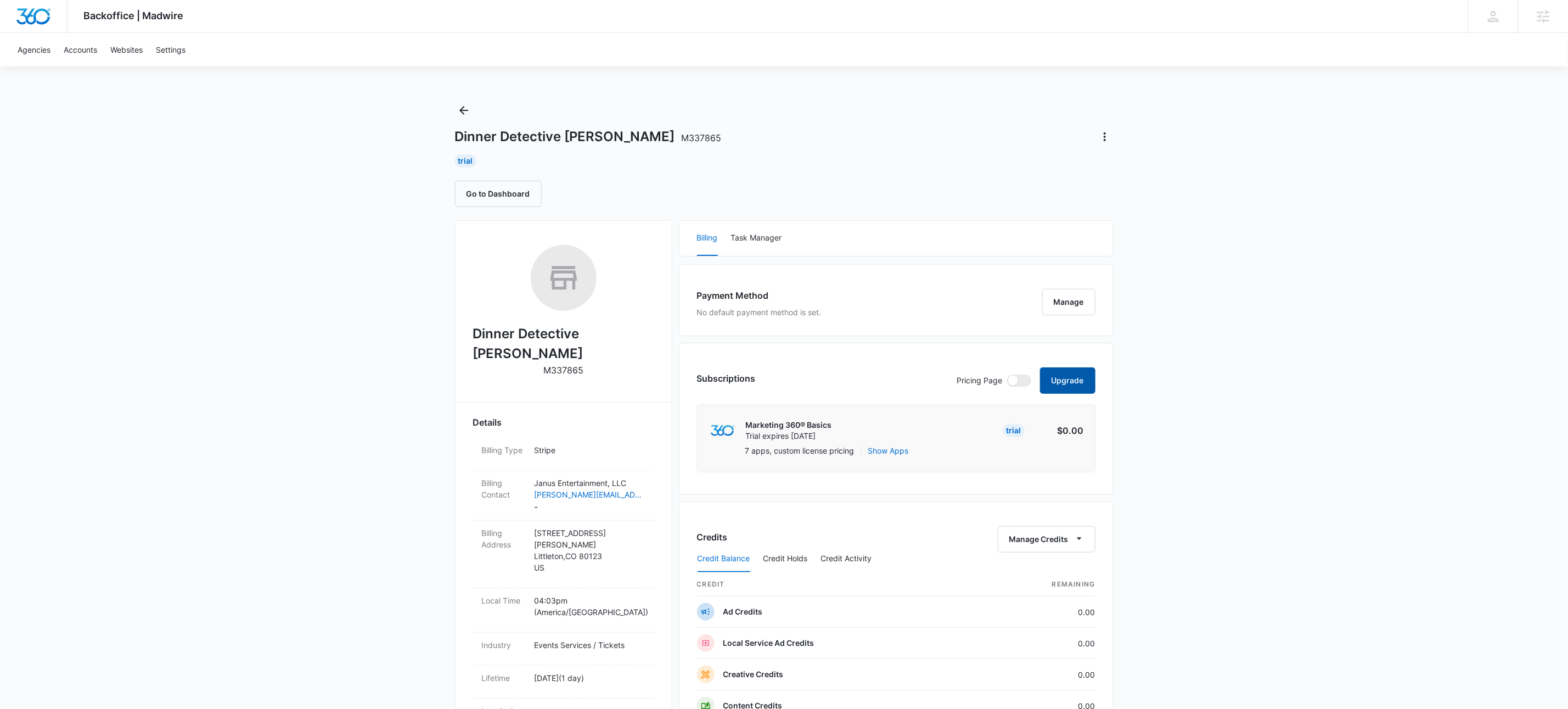
click at [1073, 378] on button "Upgrade" at bounding box center [1067, 380] width 56 height 26
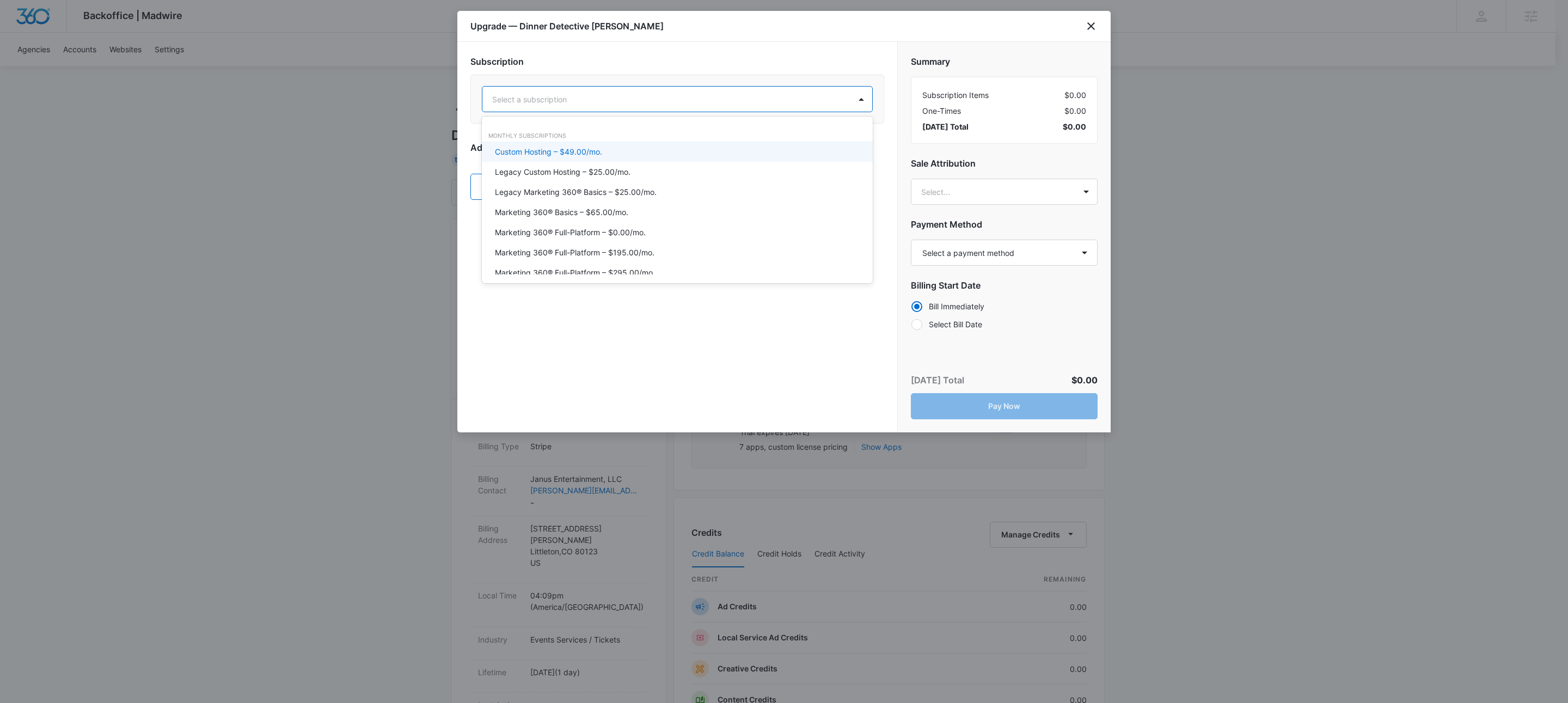
click at [737, 103] on div at bounding box center [664, 99] width 345 height 14
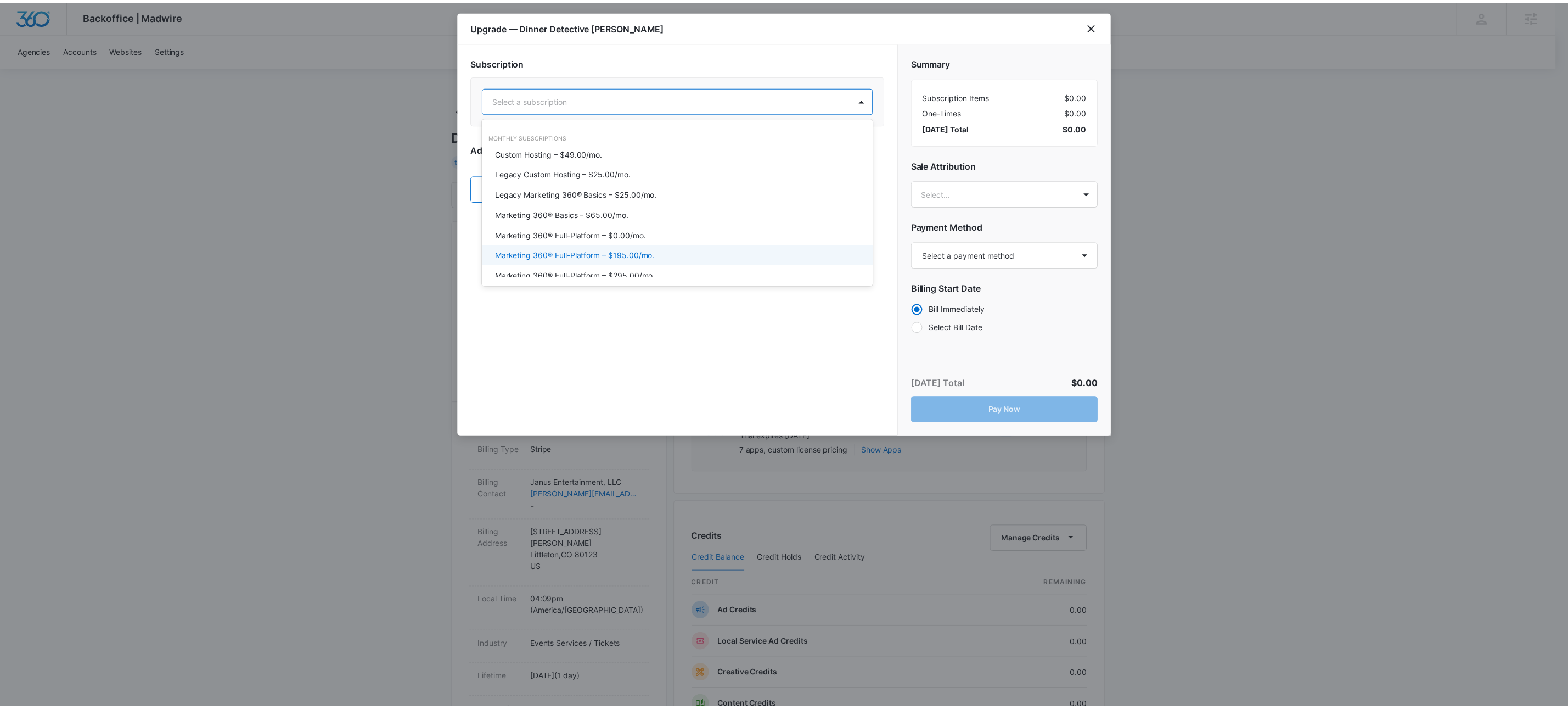
scroll to position [19, 0]
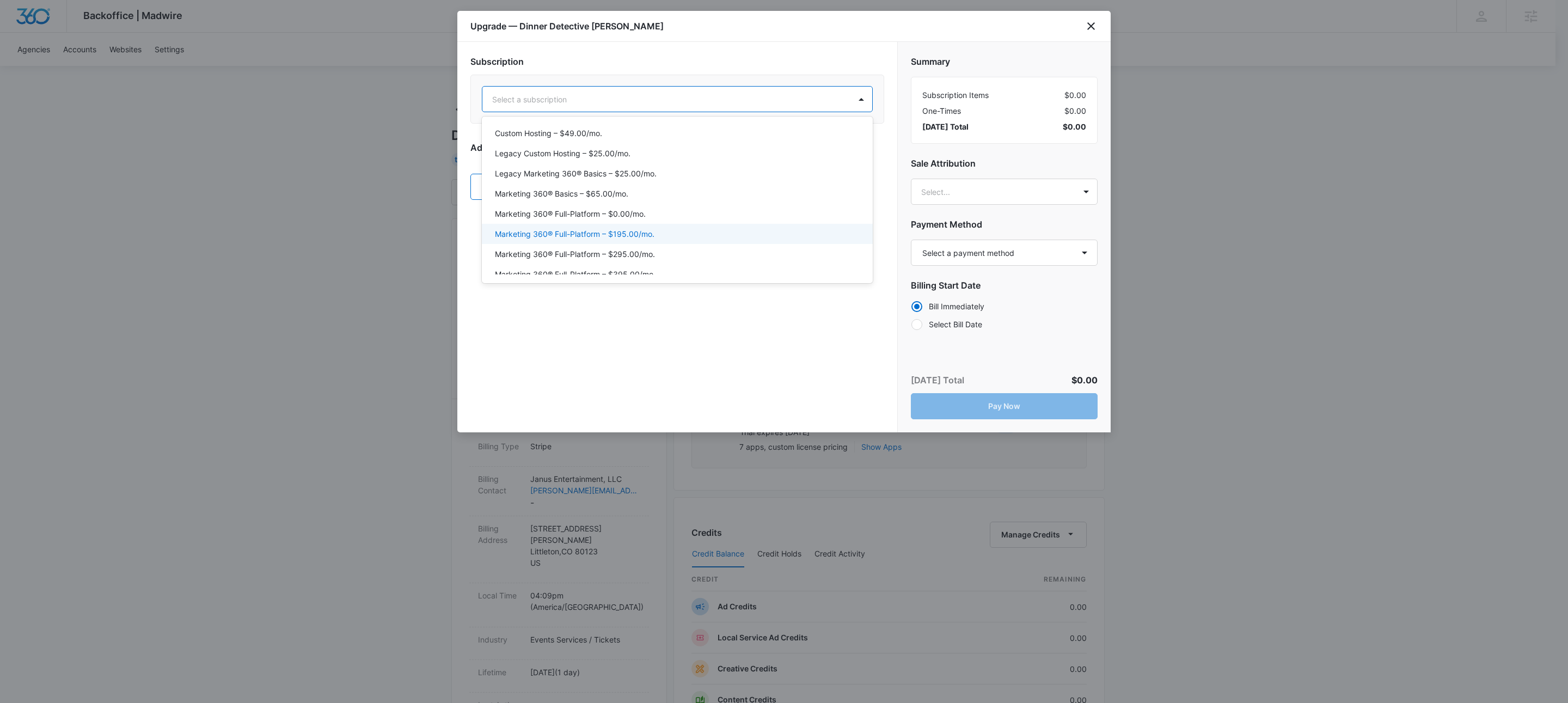
click at [675, 232] on div "Marketing 360® Full-Platform – $195.00/mo." at bounding box center [676, 233] width 362 height 11
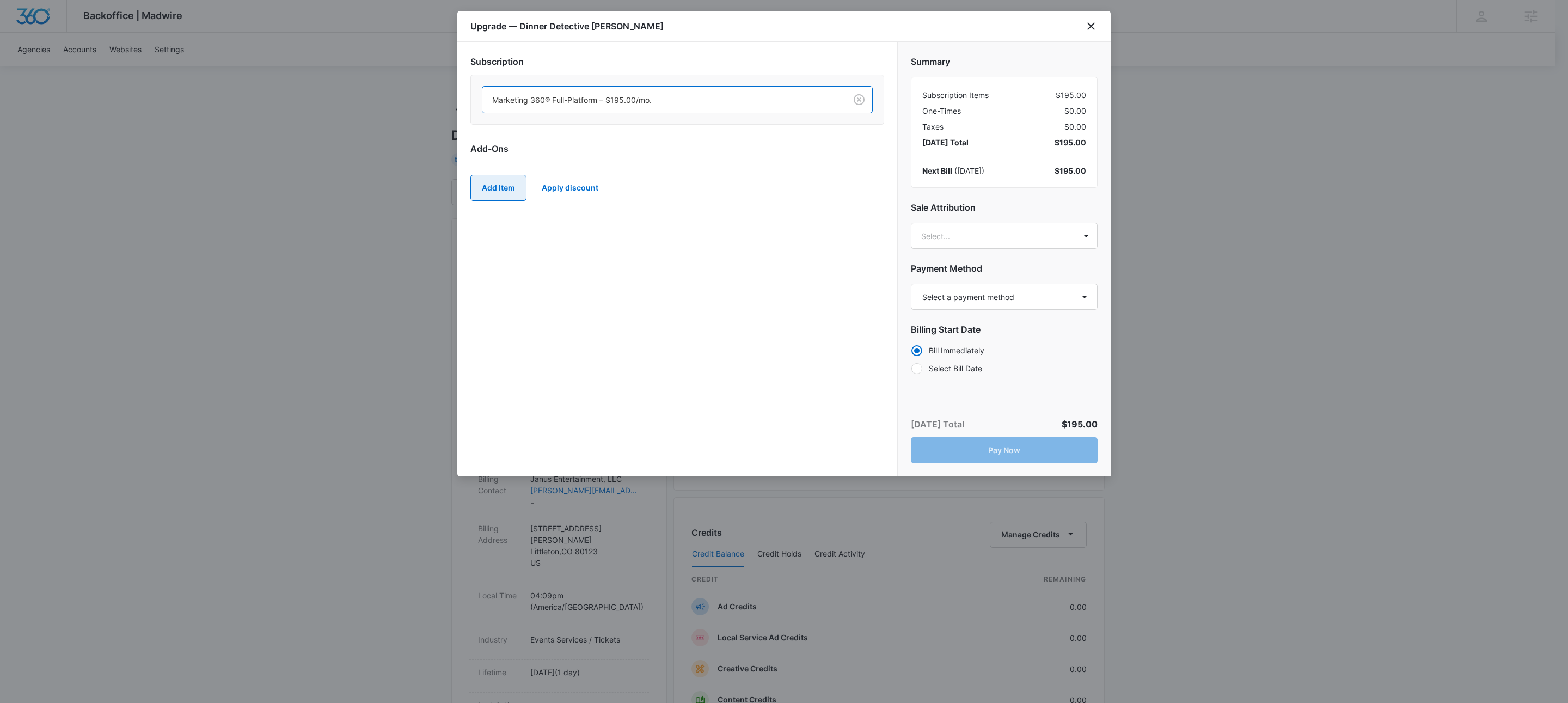
click at [513, 190] on button "Add Item" at bounding box center [499, 188] width 56 height 26
click at [525, 190] on body "Backoffice | Madwire Apps Settings KW Kait Weagraff kaitlyn.weagraff@madwire.co…" at bounding box center [784, 556] width 1568 height 1113
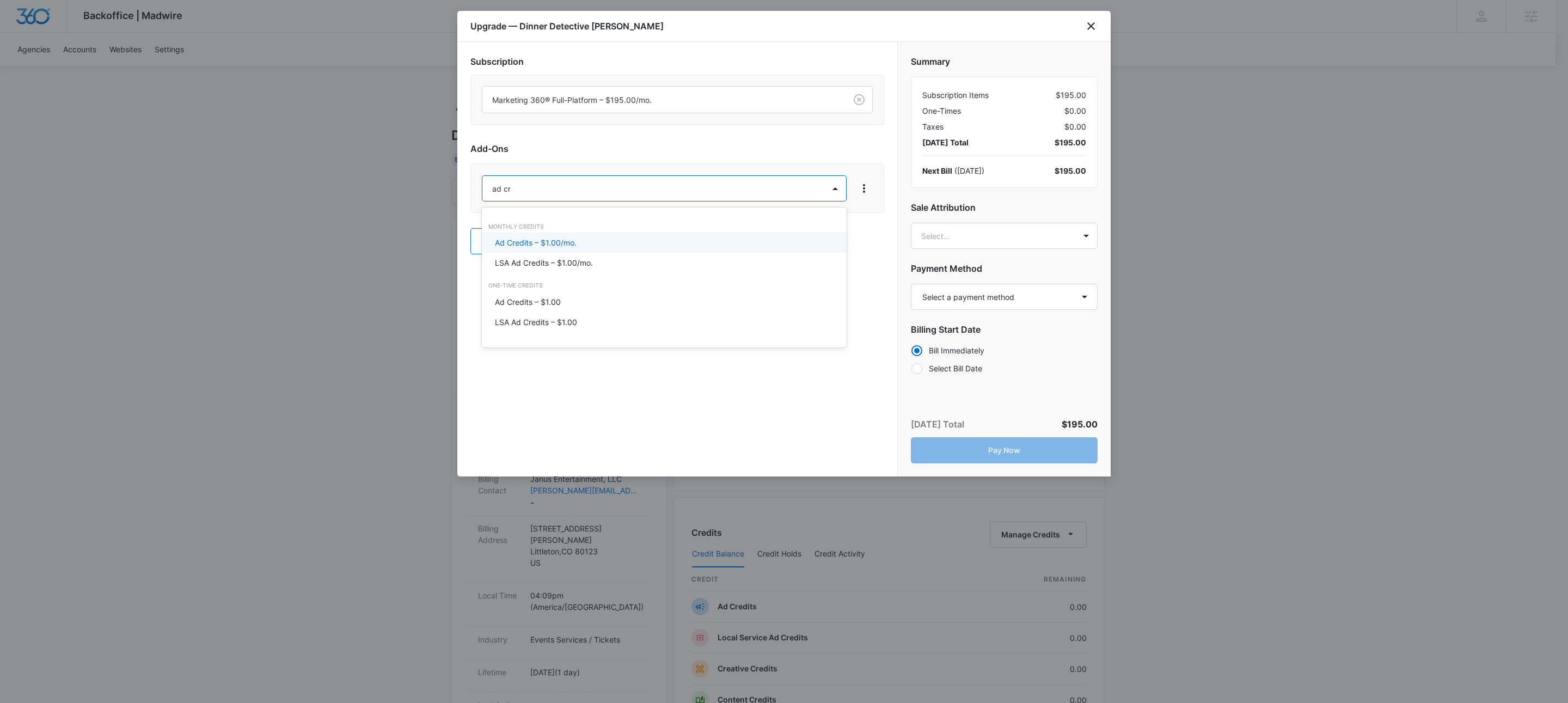
type input "ad cre"
click at [581, 245] on div "Ad Credits – $1.00/mo." at bounding box center [663, 243] width 336 height 11
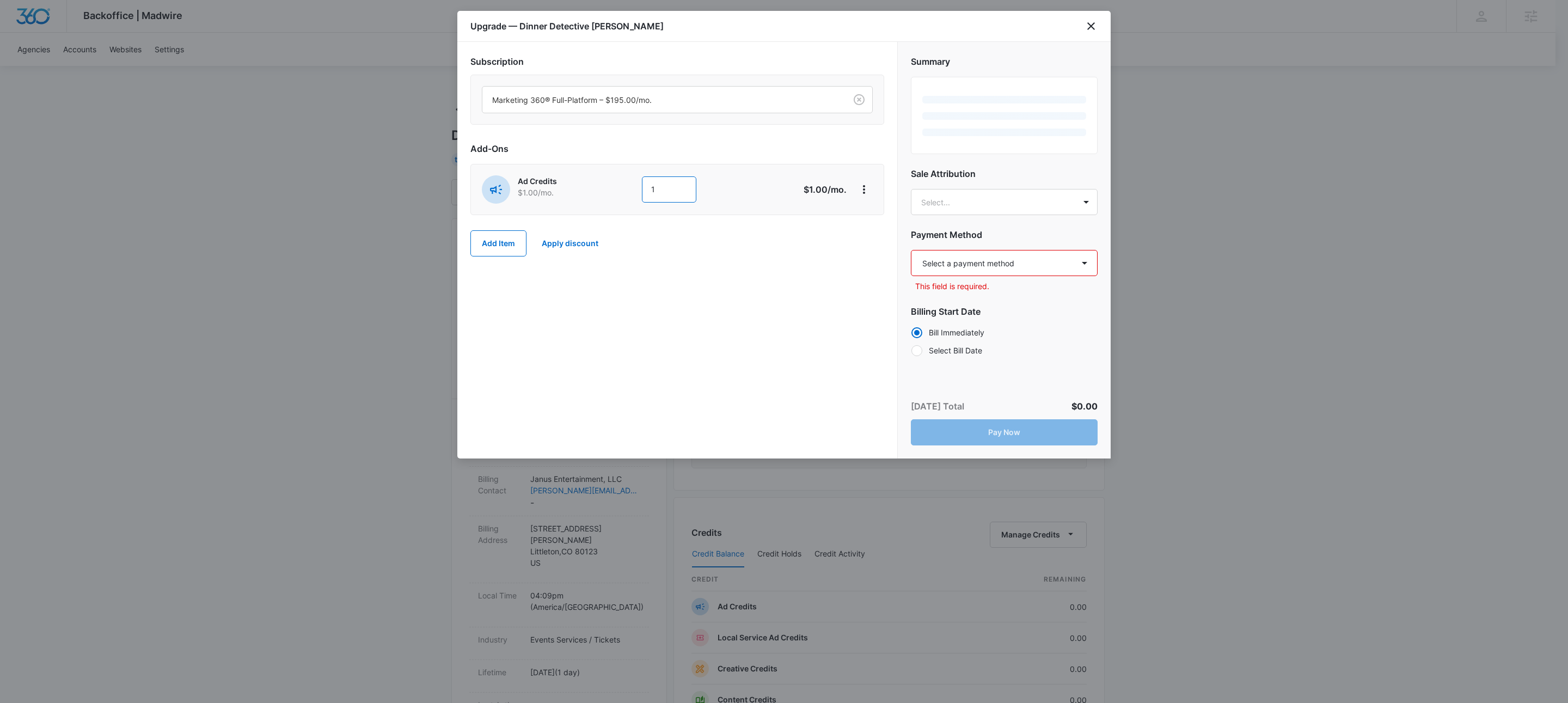
click at [672, 189] on input "1" at bounding box center [669, 190] width 54 height 26
drag, startPoint x: 672, startPoint y: 189, endPoint x: 674, endPoint y: 176, distance: 13.2
click at [672, 188] on input "1" at bounding box center [669, 190] width 54 height 26
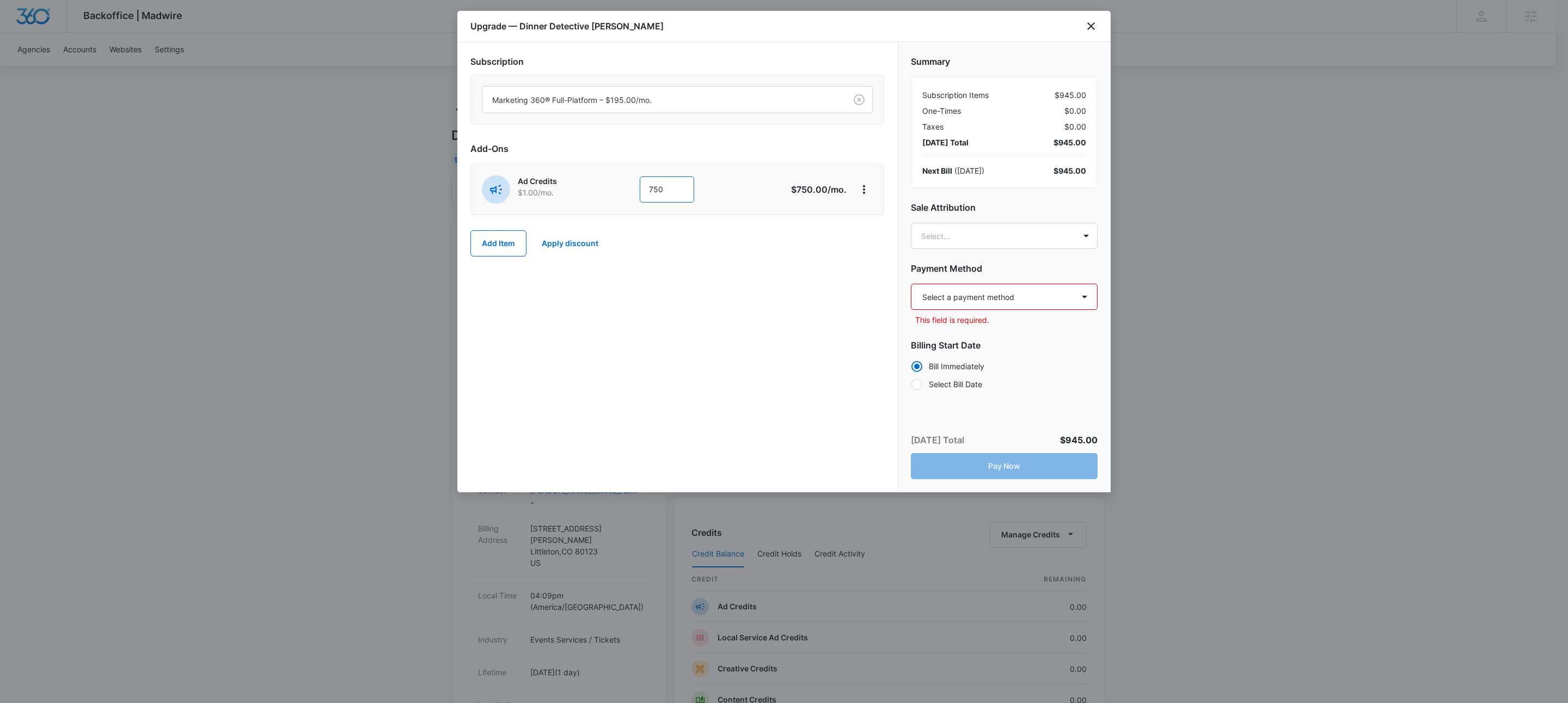
type input "750"
click at [1031, 263] on h2 "Payment Method" at bounding box center [1004, 268] width 187 height 13
click at [1034, 289] on select "Select a payment method American Express ending in 3008 American Express ending…" at bounding box center [1004, 297] width 187 height 26
click at [1051, 293] on select "Select a payment method American Express ending in 3008 American Express ending…" at bounding box center [1004, 297] width 187 height 26
select select "pm_1MvkHlA4n8RTgNjUXL5MMjaX"
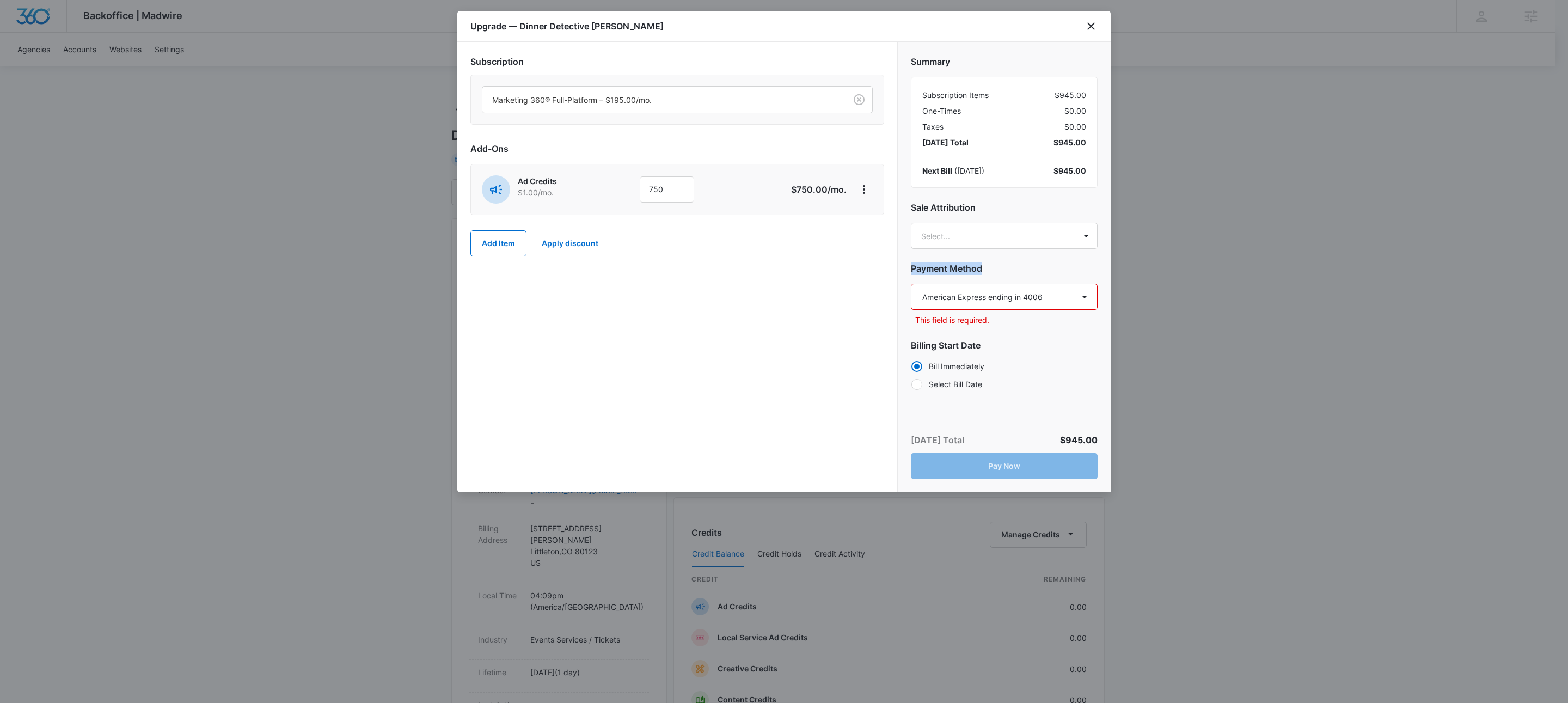
click at [911, 284] on select "Select a payment method American Express ending in 3008 American Express ending…" at bounding box center [1004, 297] width 187 height 26
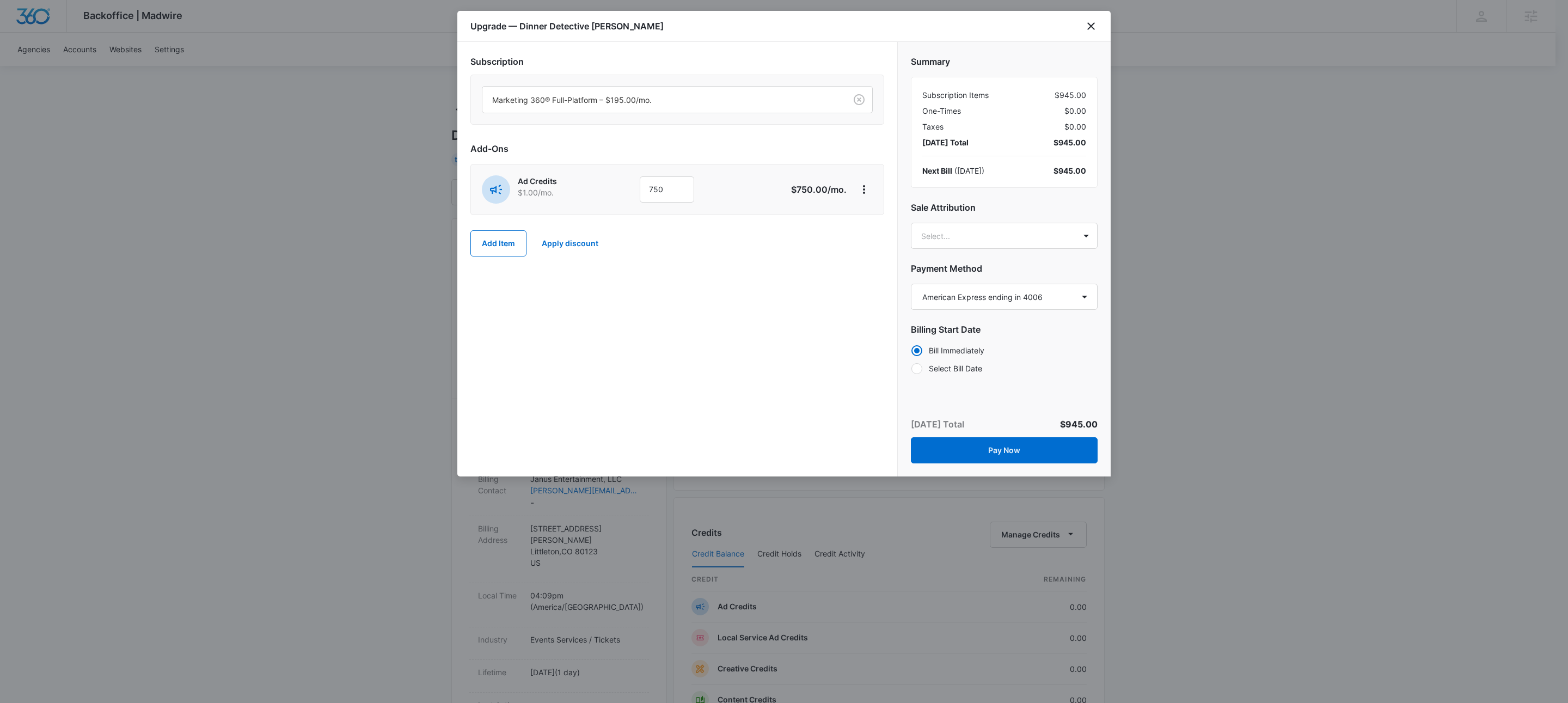
click at [561, 359] on div "Subscription Marketing 360® Full-Platform – $195.00/mo. Add-Ons Ad Credits $1.0…" at bounding box center [677, 259] width 440 height 434
click at [1007, 245] on body "Backoffice | Madwire Apps Settings KW Kait Weagraff kaitlyn.weagraff@madwire.co…" at bounding box center [784, 556] width 1568 height 1113
type input "justin zochniak"
click at [979, 274] on p "[PERSON_NAME]" at bounding box center [1003, 275] width 158 height 11
click at [671, 289] on div at bounding box center [784, 351] width 1568 height 703
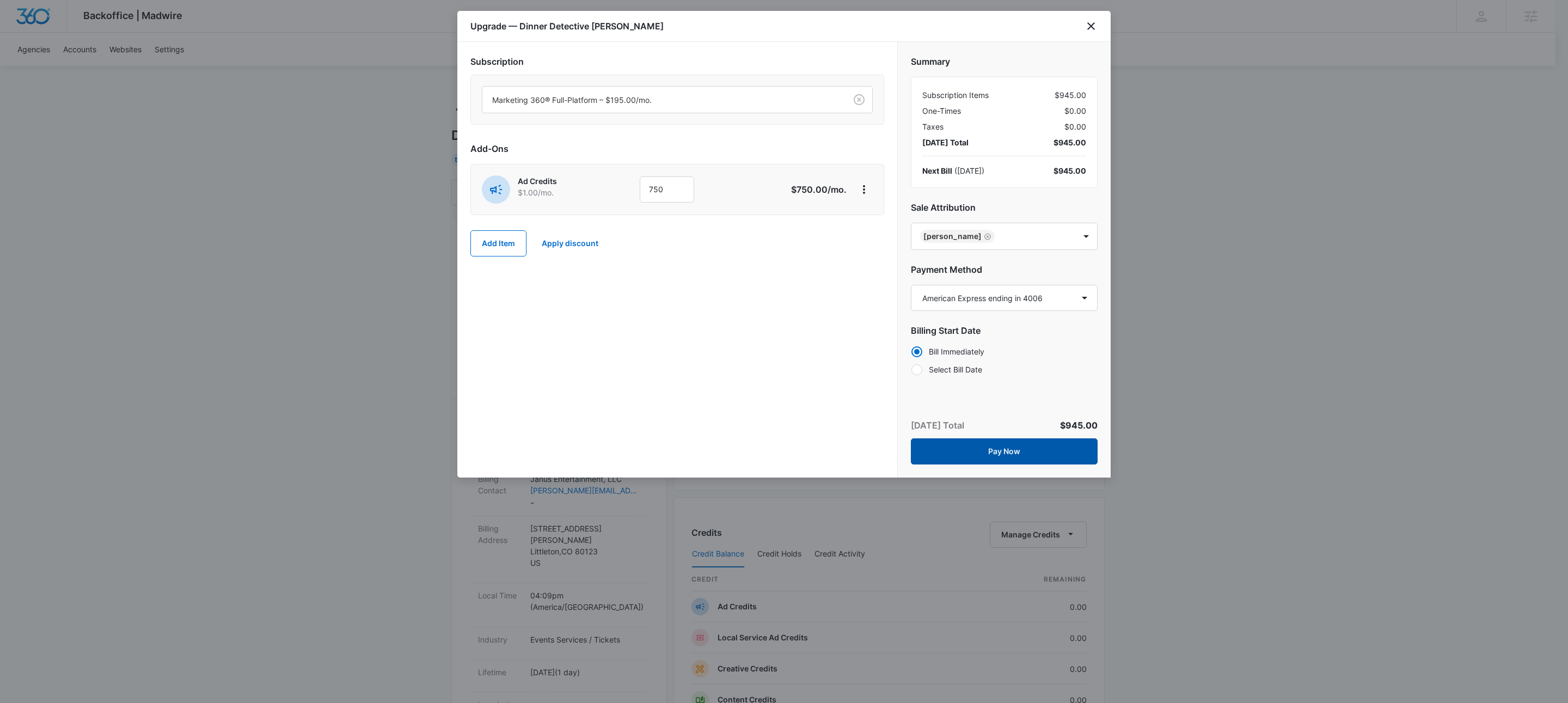
click at [1039, 454] on button "Pay Now" at bounding box center [1004, 451] width 187 height 26
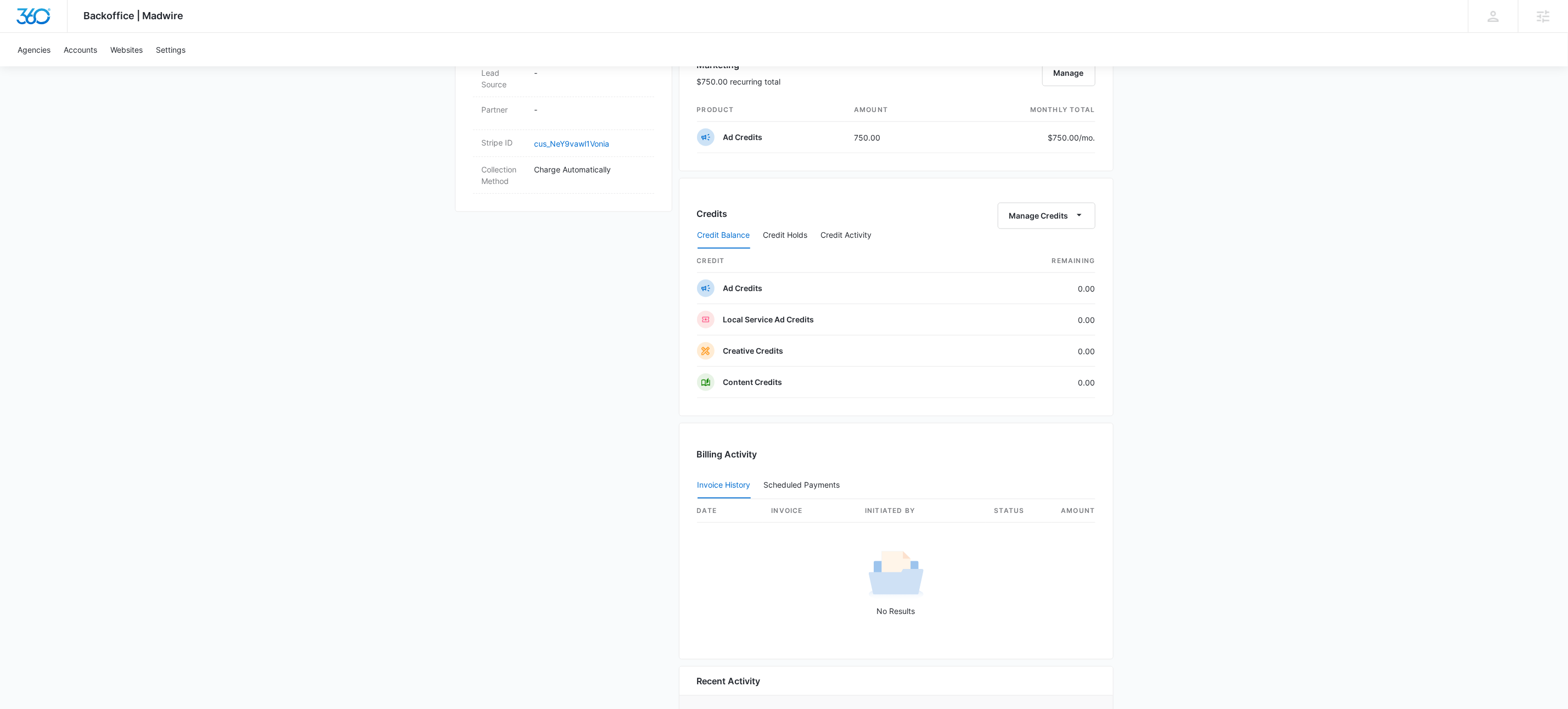
scroll to position [769, 0]
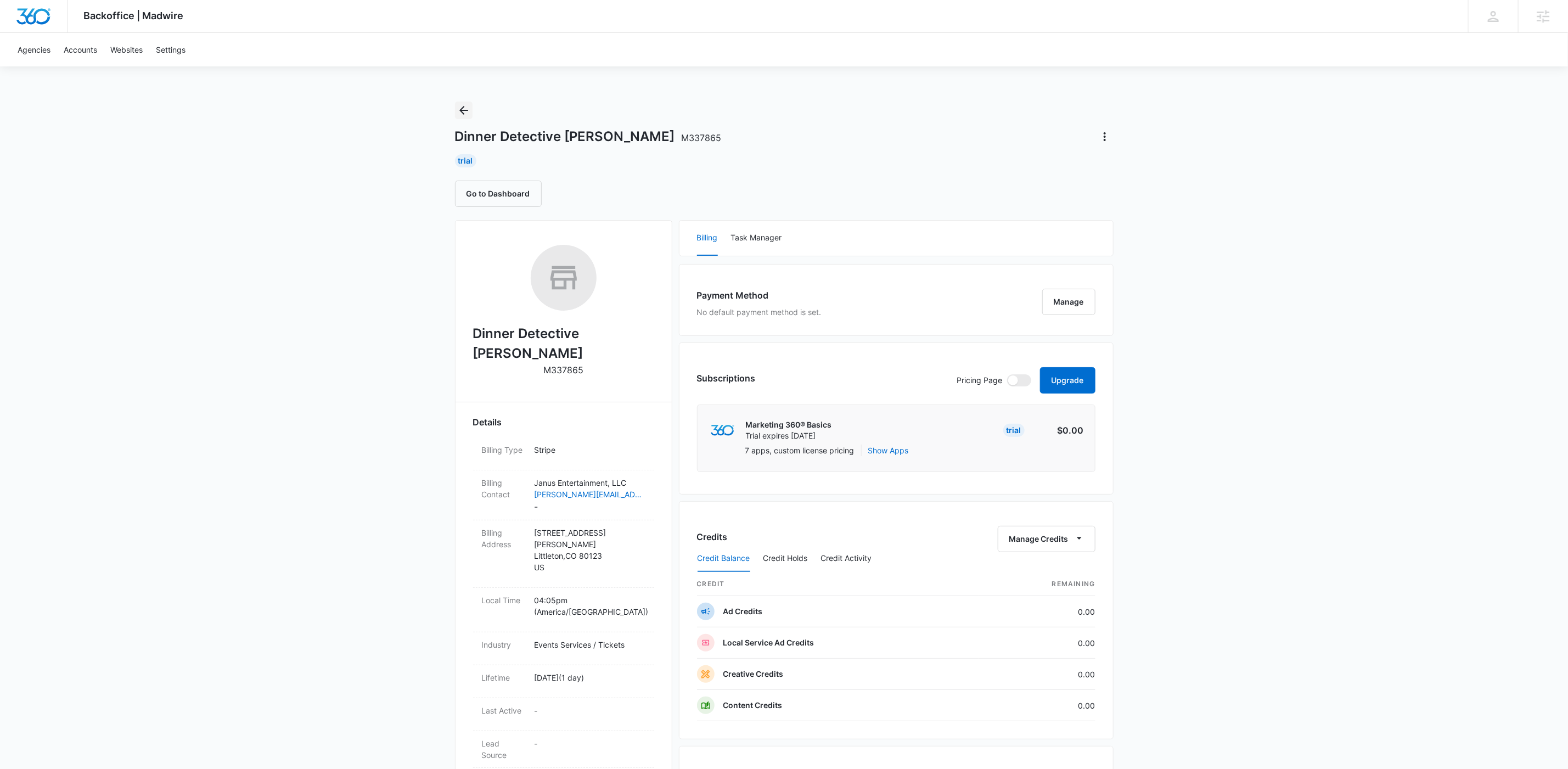
click at [463, 109] on icon "Back" at bounding box center [464, 110] width 13 height 13
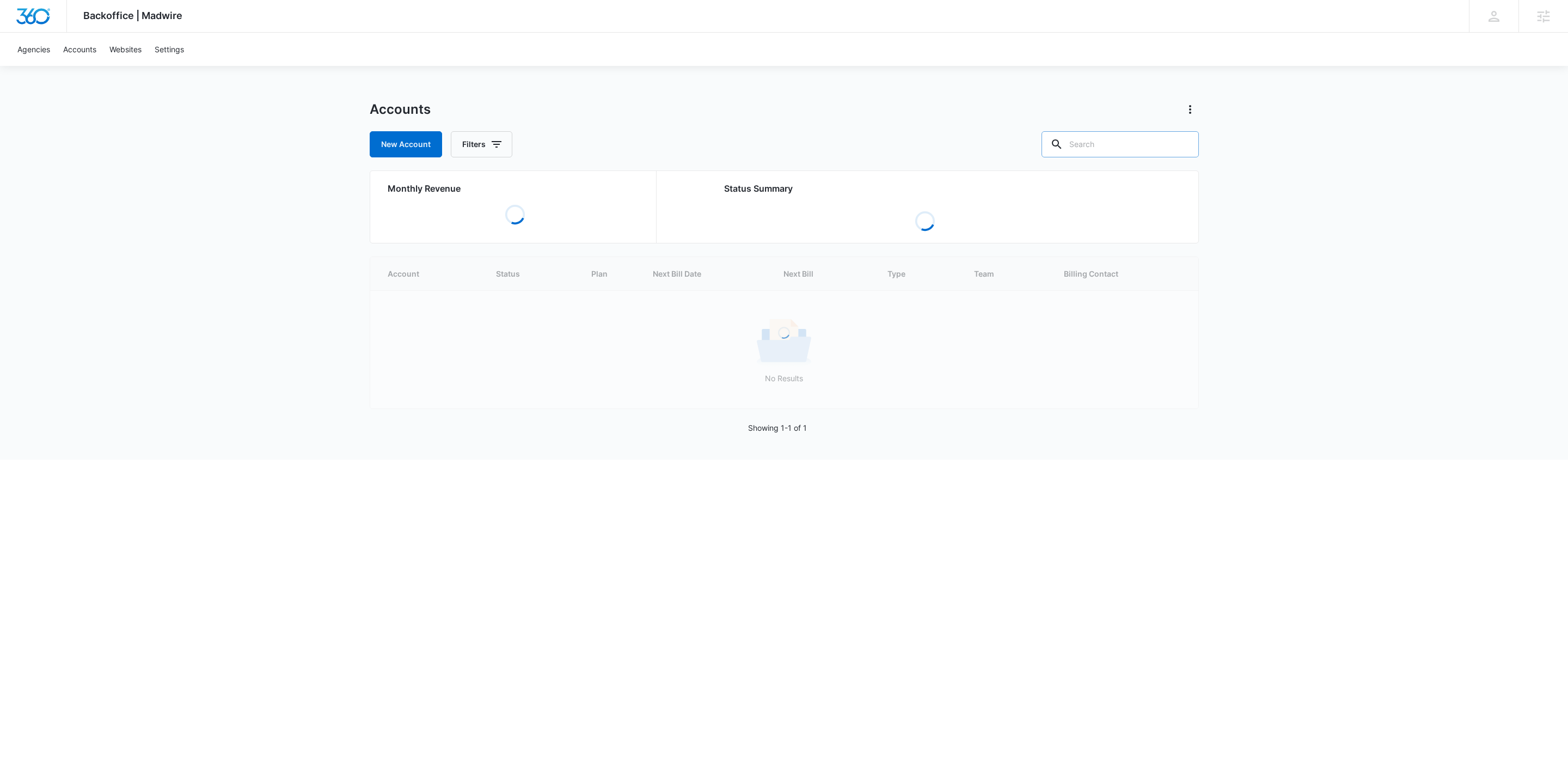
click at [1125, 149] on input "text" at bounding box center [1120, 145] width 158 height 26
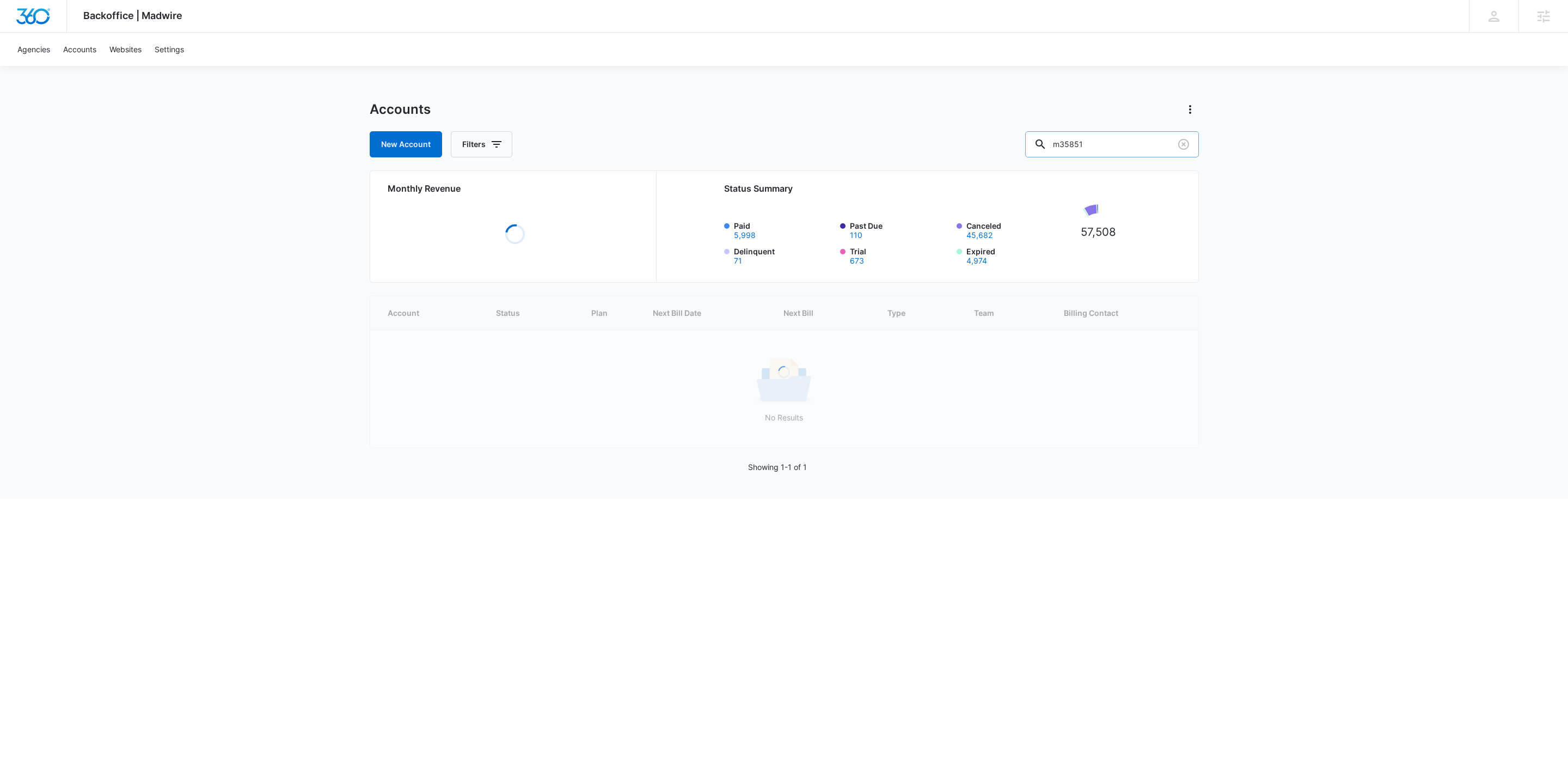
type input "m35851"
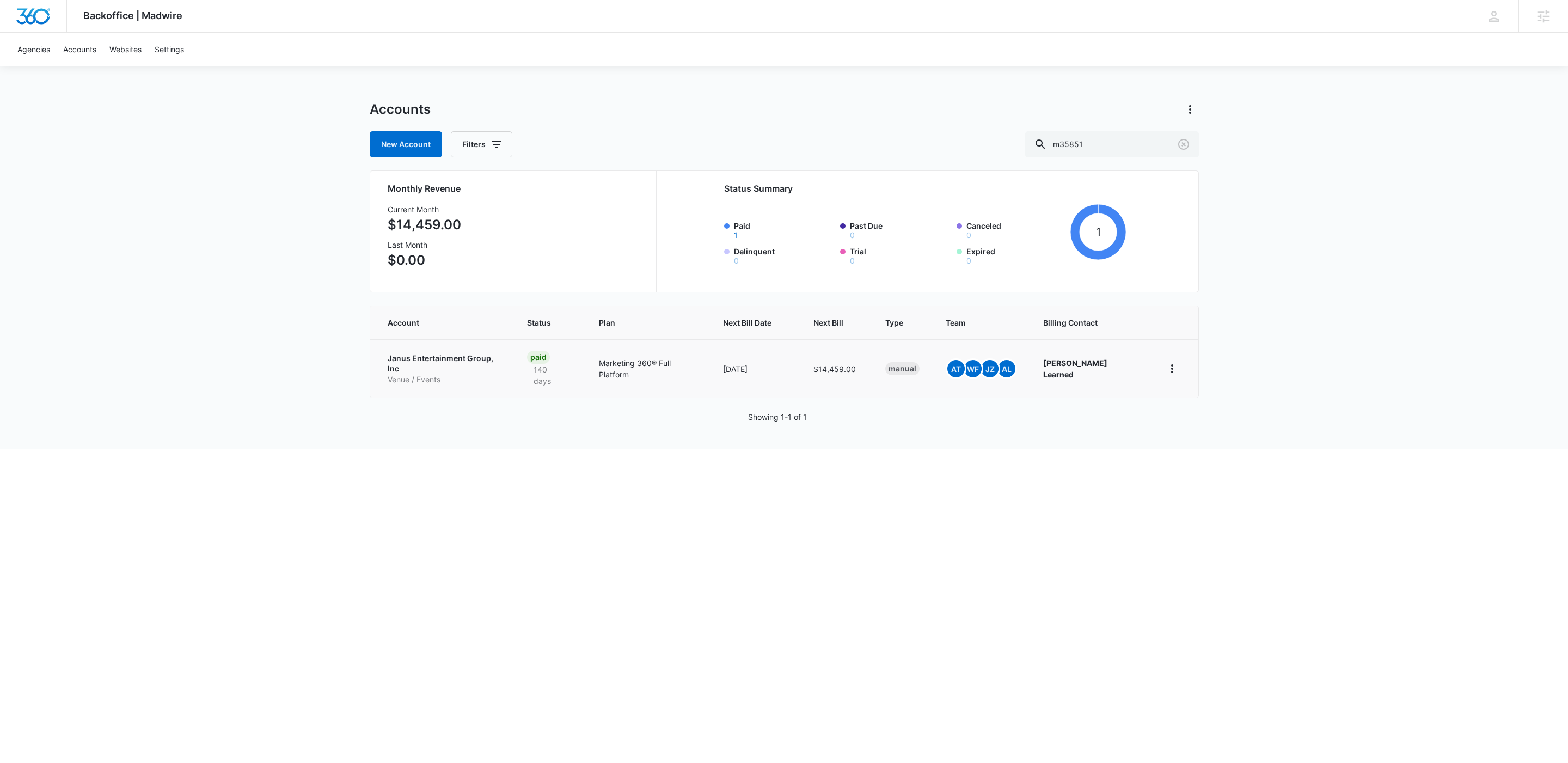
click at [501, 374] on p "Venue / Events" at bounding box center [444, 380] width 113 height 11
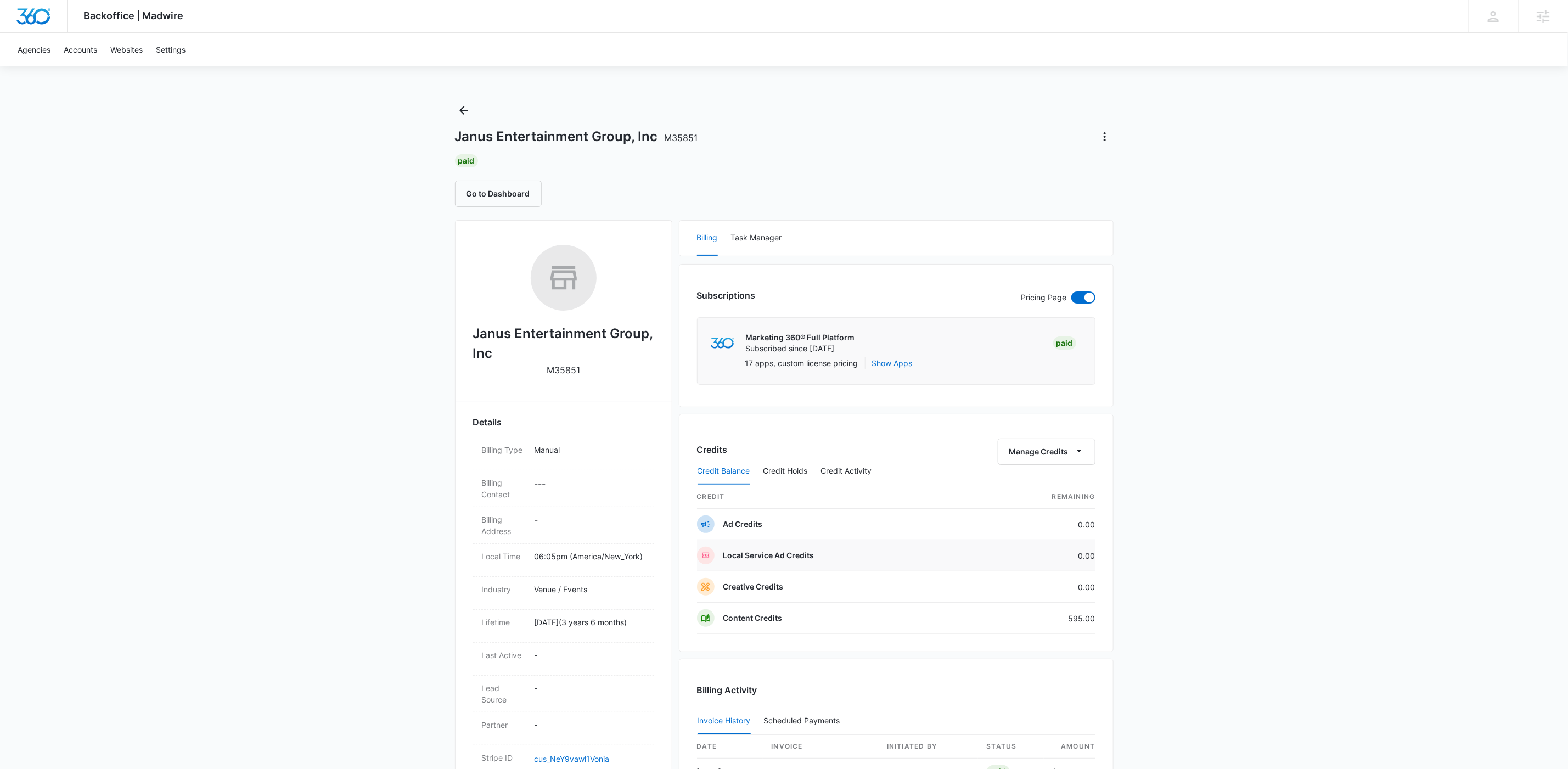
scroll to position [354, 0]
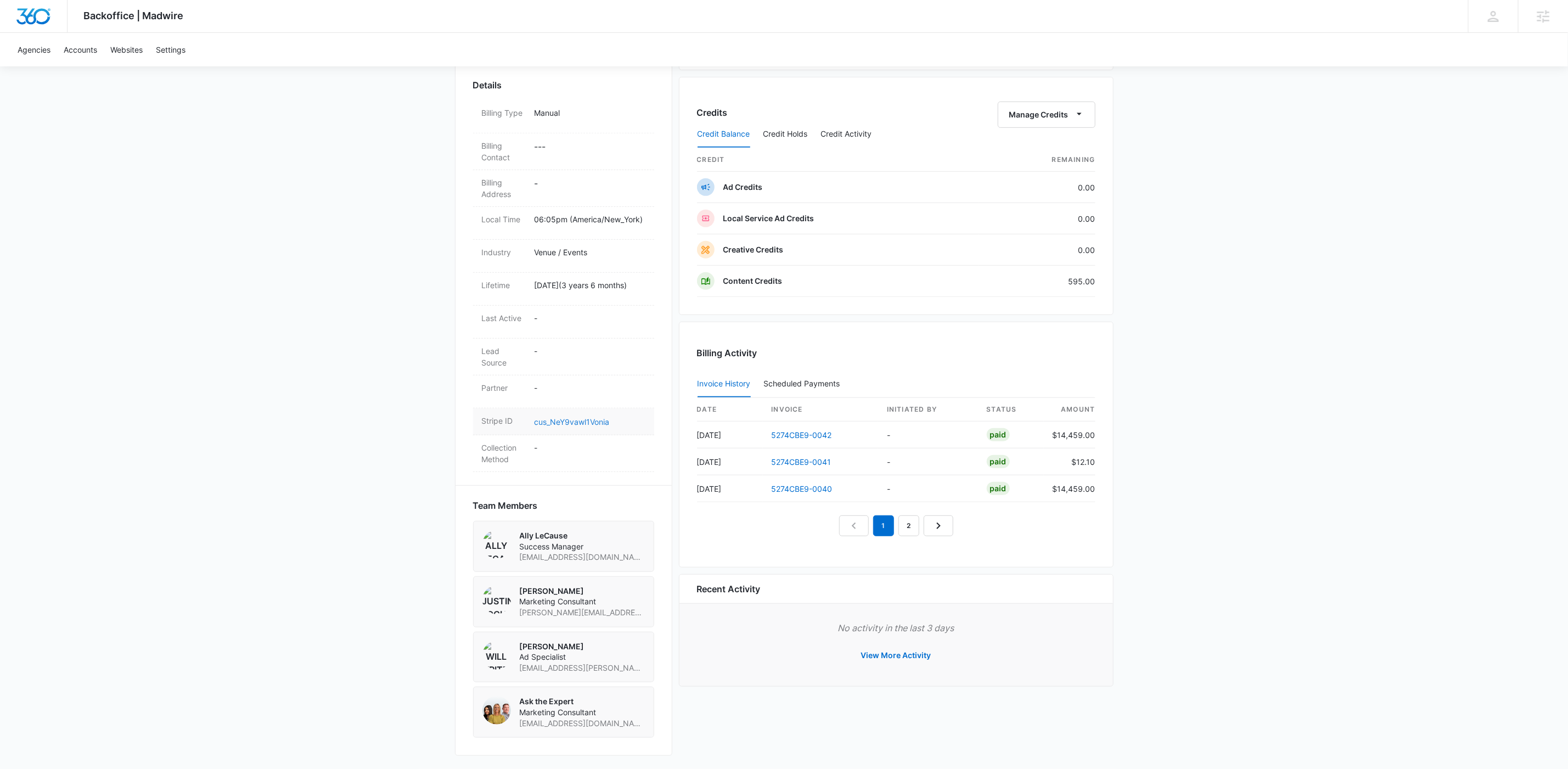
click at [573, 417] on link "cus_NeY9vawl1Vonia" at bounding box center [572, 422] width 75 height 9
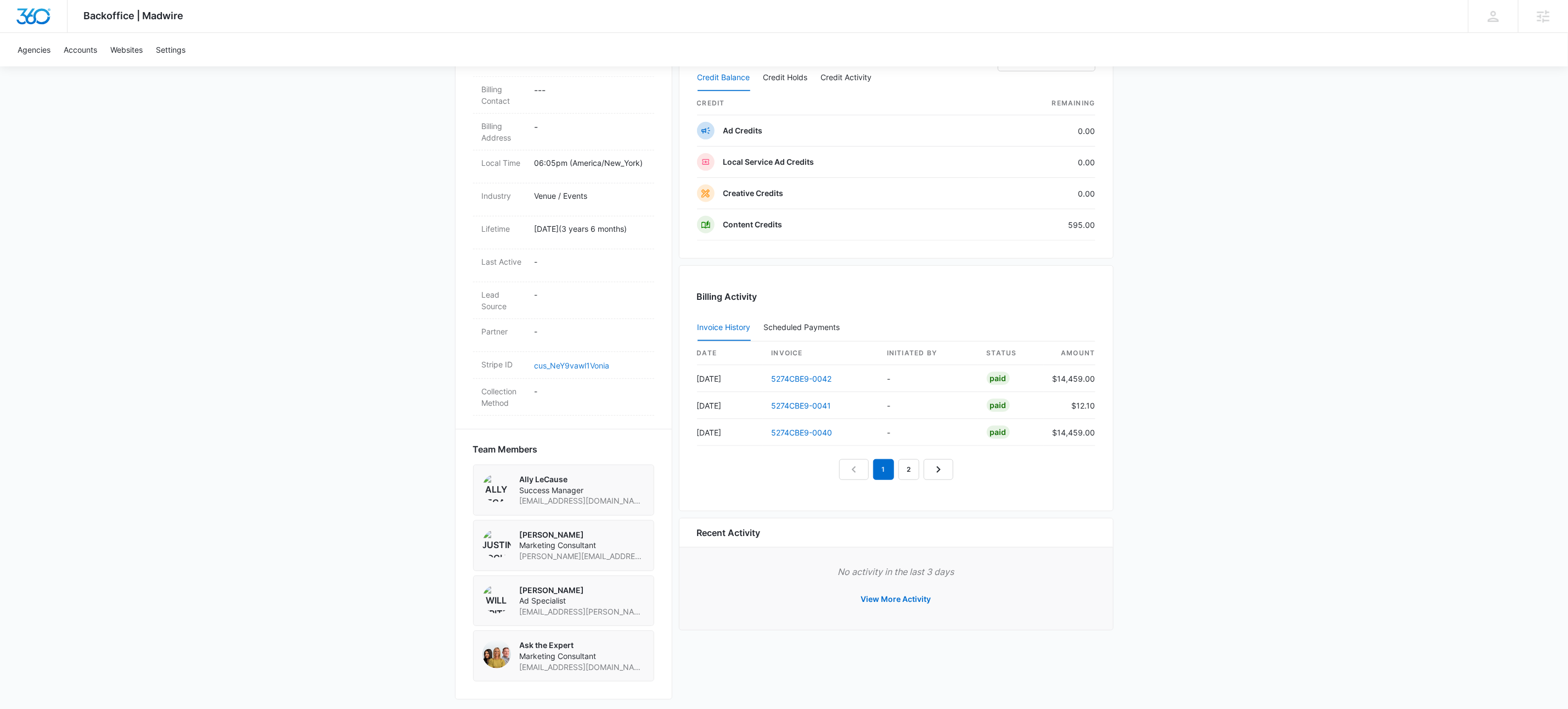
scroll to position [414, 0]
click at [808, 370] on link "5274CBE9-0042" at bounding box center [802, 375] width 60 height 9
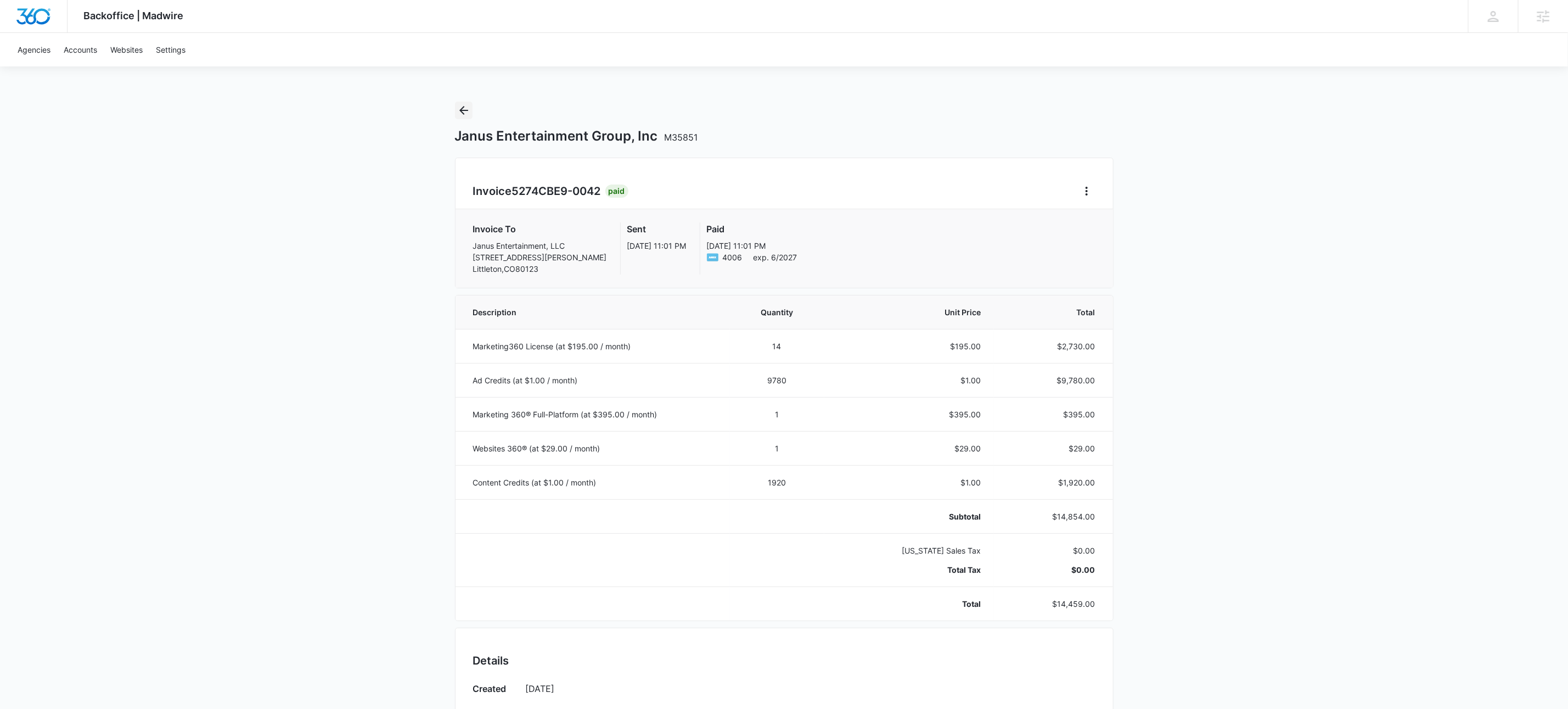
click at [465, 111] on icon "Back" at bounding box center [464, 110] width 13 height 13
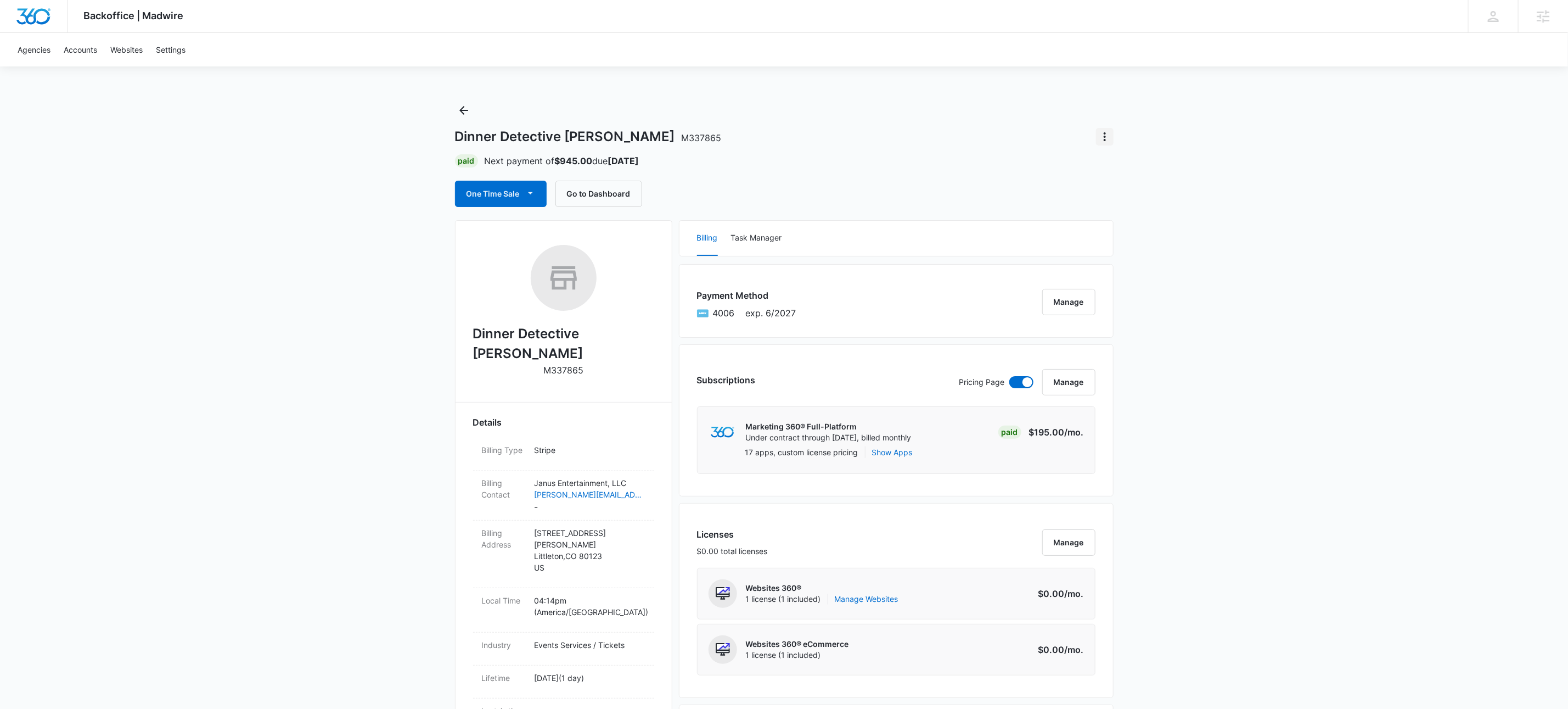
click at [1109, 137] on icon "Actions" at bounding box center [1105, 137] width 13 height 13
click at [1150, 201] on div "Close Account" at bounding box center [1136, 201] width 54 height 8
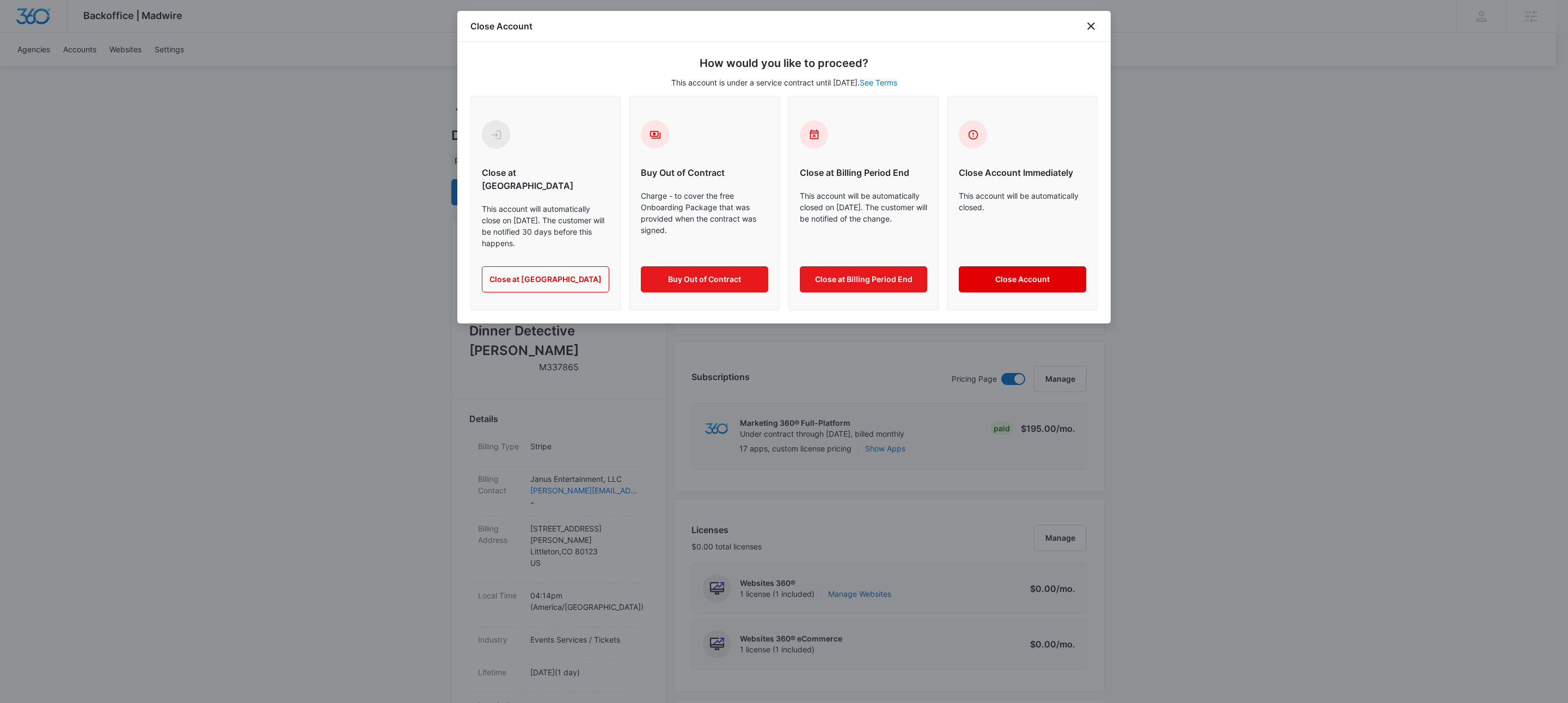
click at [1016, 266] on button "Close Account" at bounding box center [1023, 279] width 127 height 26
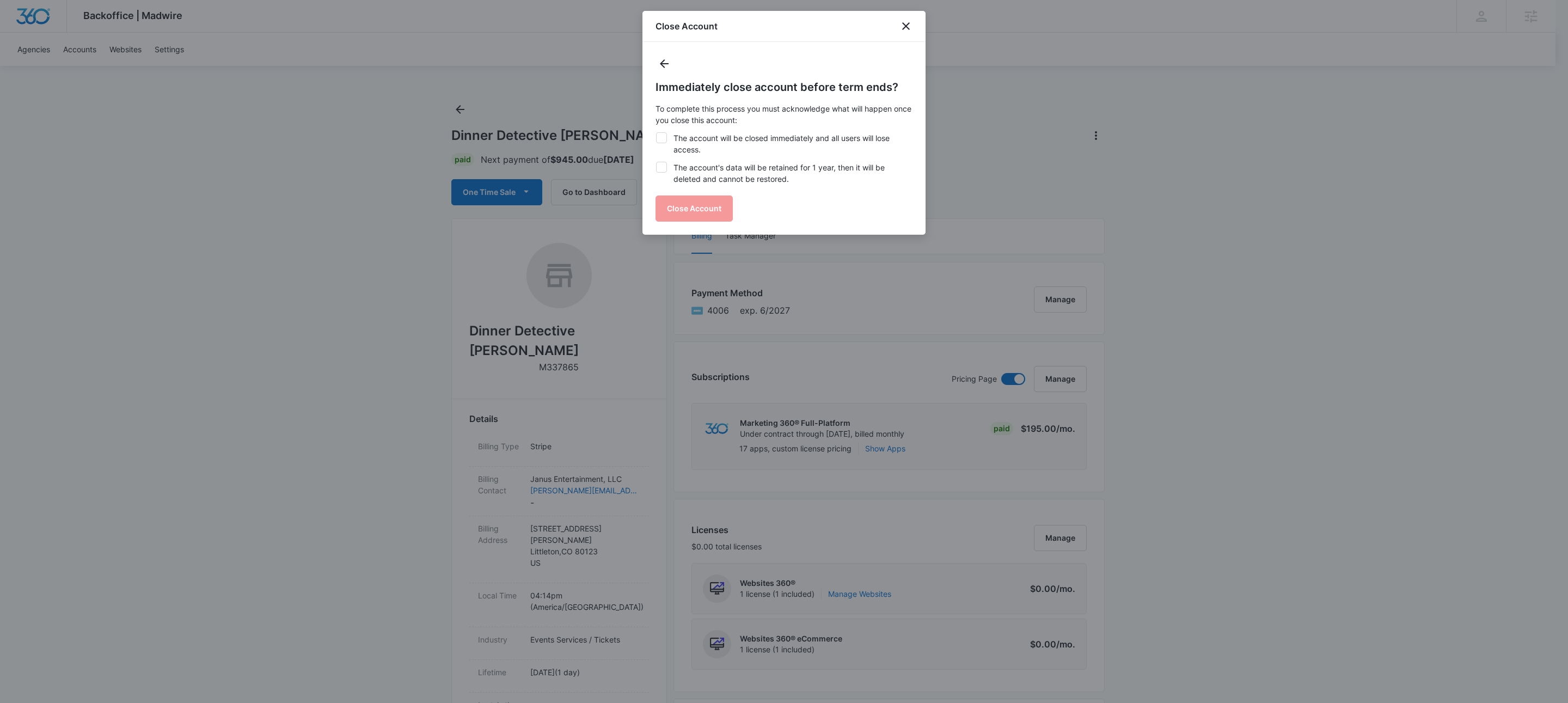
click at [709, 142] on label "The account will be closed immediately and all users will lose access." at bounding box center [784, 144] width 257 height 22
click at [657, 133] on input "The account will be closed immediately and all users will lose access." at bounding box center [656, 133] width 1 height 1
checkbox input "true"
click at [717, 178] on label "The account's data will be retained for 1 year, then it will be deleted and can…" at bounding box center [784, 173] width 257 height 22
click at [657, 162] on input "The account's data will be retained for 1 year, then it will be deleted and can…" at bounding box center [656, 162] width 1 height 1
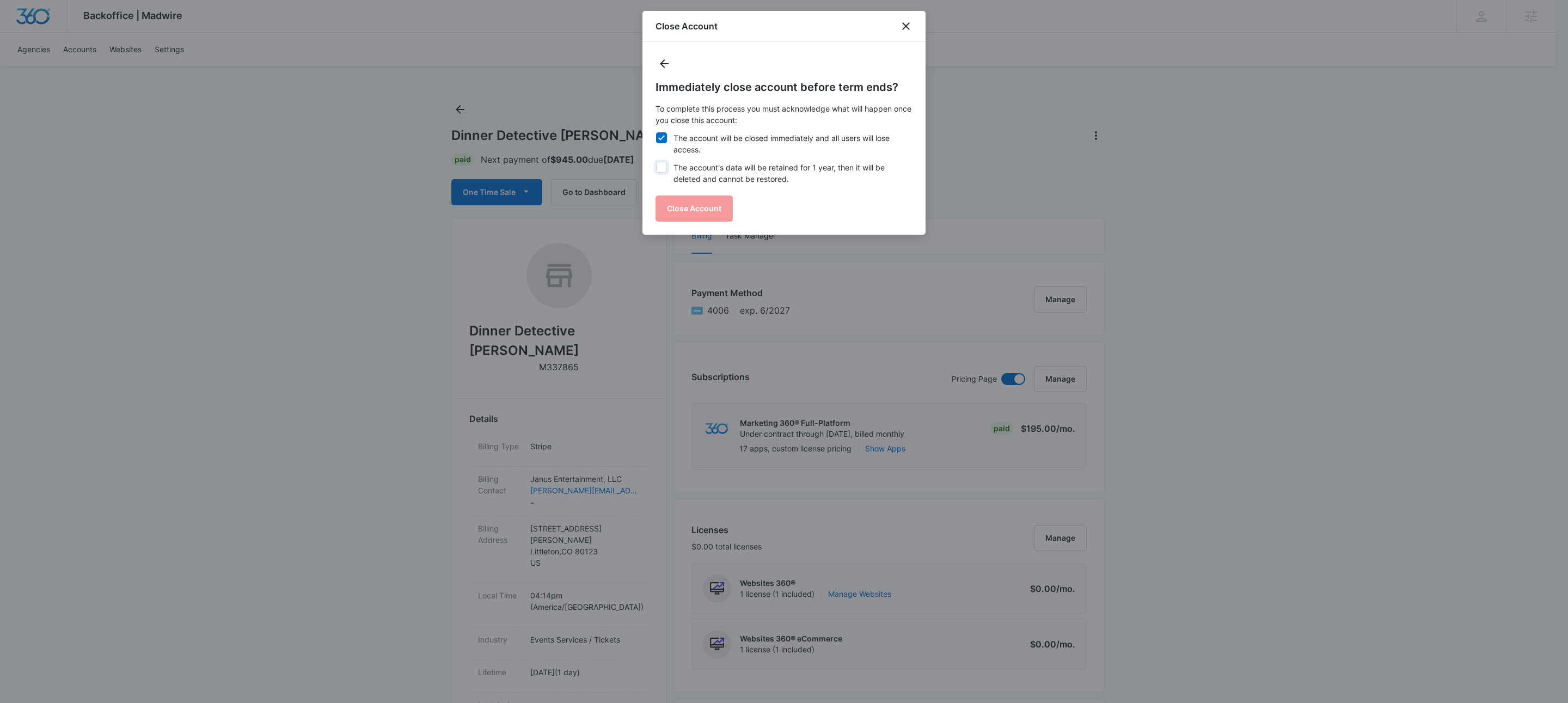
checkbox input "true"
click at [704, 210] on button "Close Account" at bounding box center [694, 208] width 78 height 26
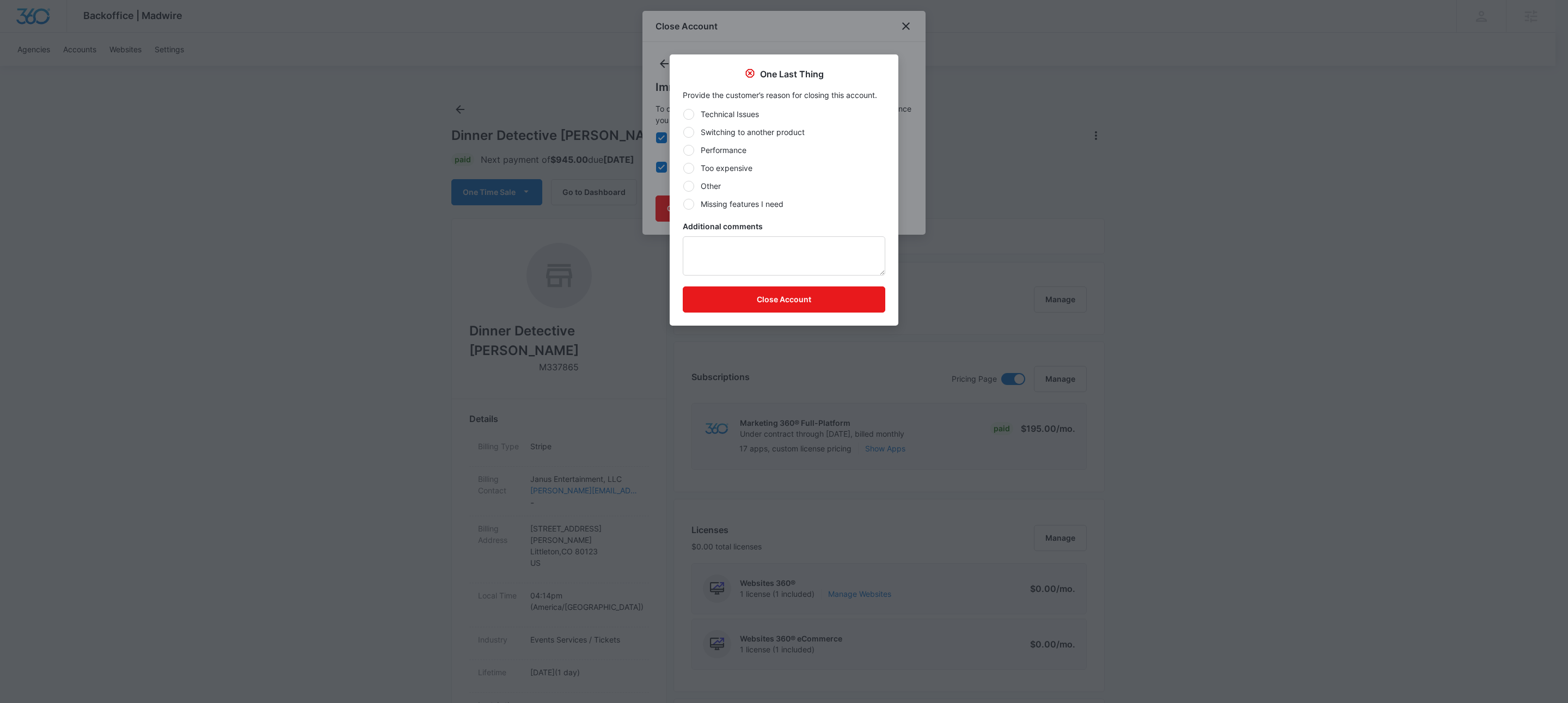
click at [711, 189] on label "Other" at bounding box center [784, 186] width 203 height 11
click at [684, 186] on input "Other" at bounding box center [683, 186] width 1 height 1
radio input "true"
drag, startPoint x: 735, startPoint y: 263, endPoint x: 740, endPoint y: 257, distance: 7.8
click at [737, 260] on textarea "Additional comments" at bounding box center [784, 256] width 203 height 39
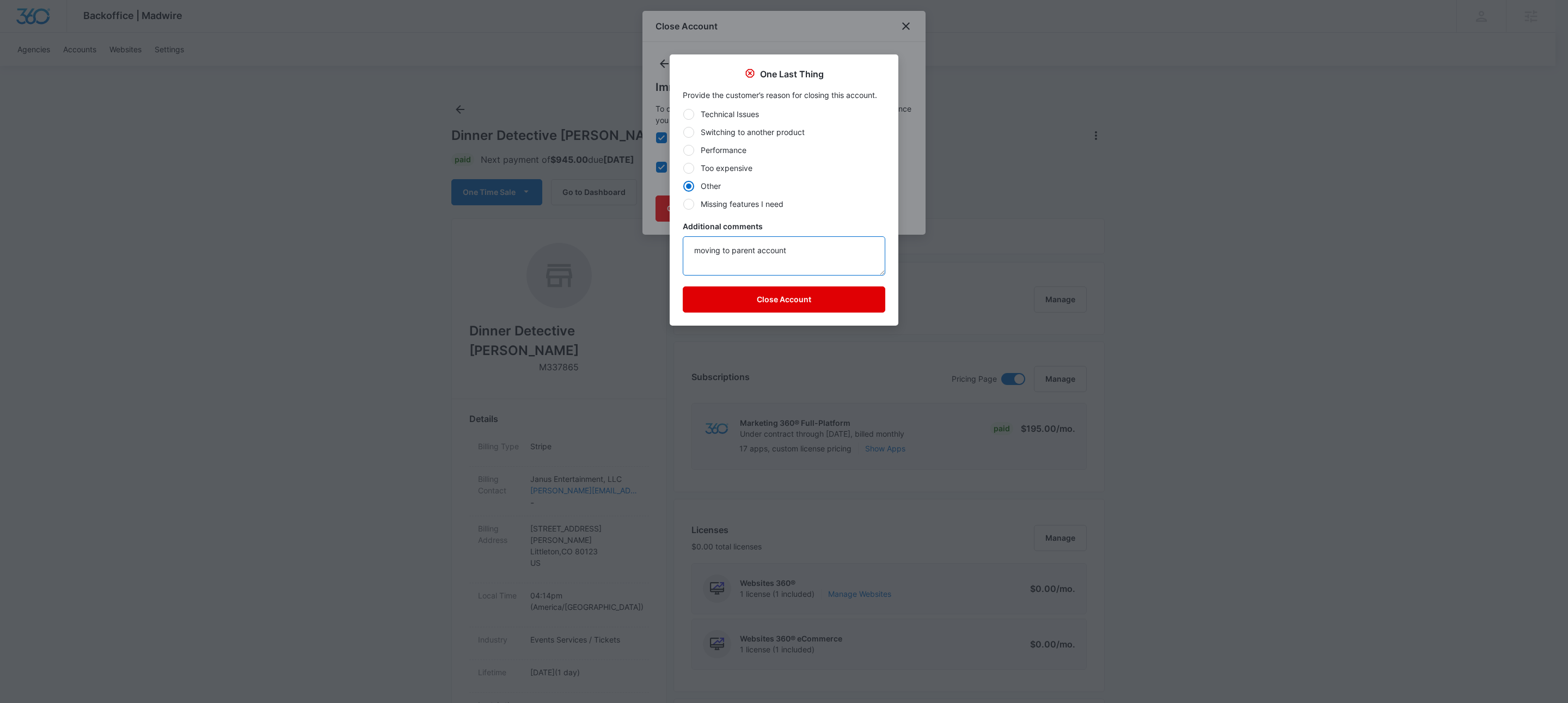
type textarea "moving to parent account"
click at [826, 298] on button "Close Account" at bounding box center [784, 300] width 203 height 26
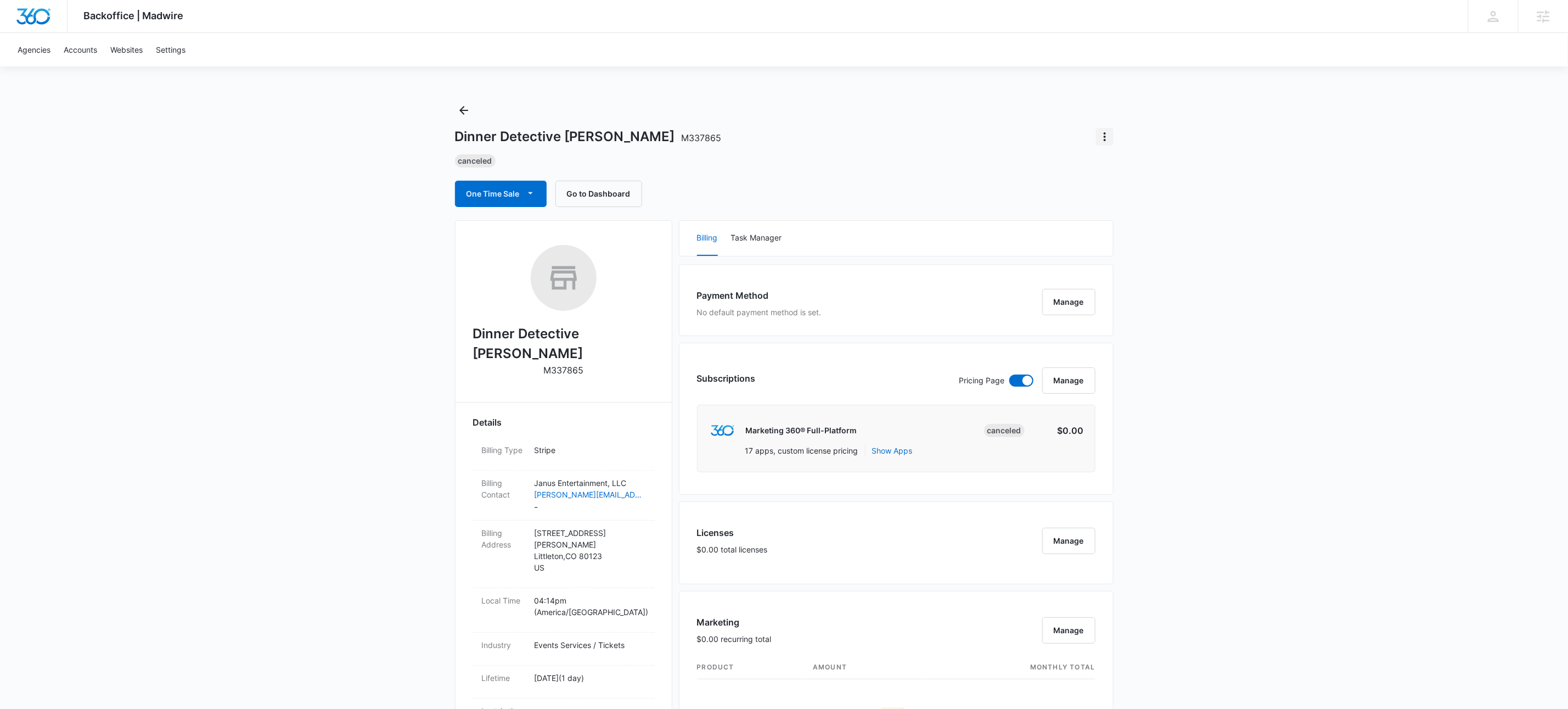
click at [1111, 138] on button "Actions" at bounding box center [1104, 137] width 18 height 18
click at [1144, 170] on div "Update Status" at bounding box center [1136, 168] width 54 height 8
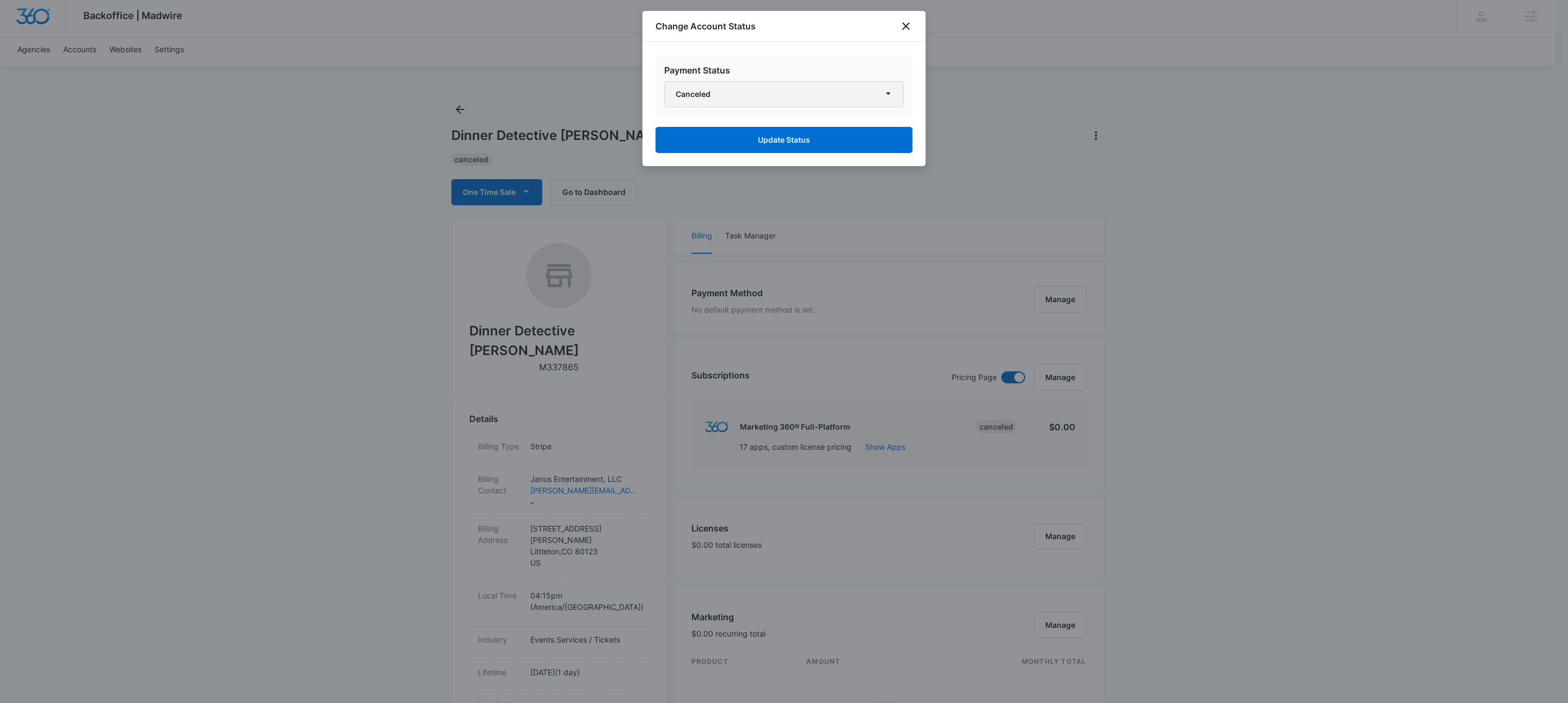
click at [728, 101] on button "Canceled" at bounding box center [784, 94] width 240 height 26
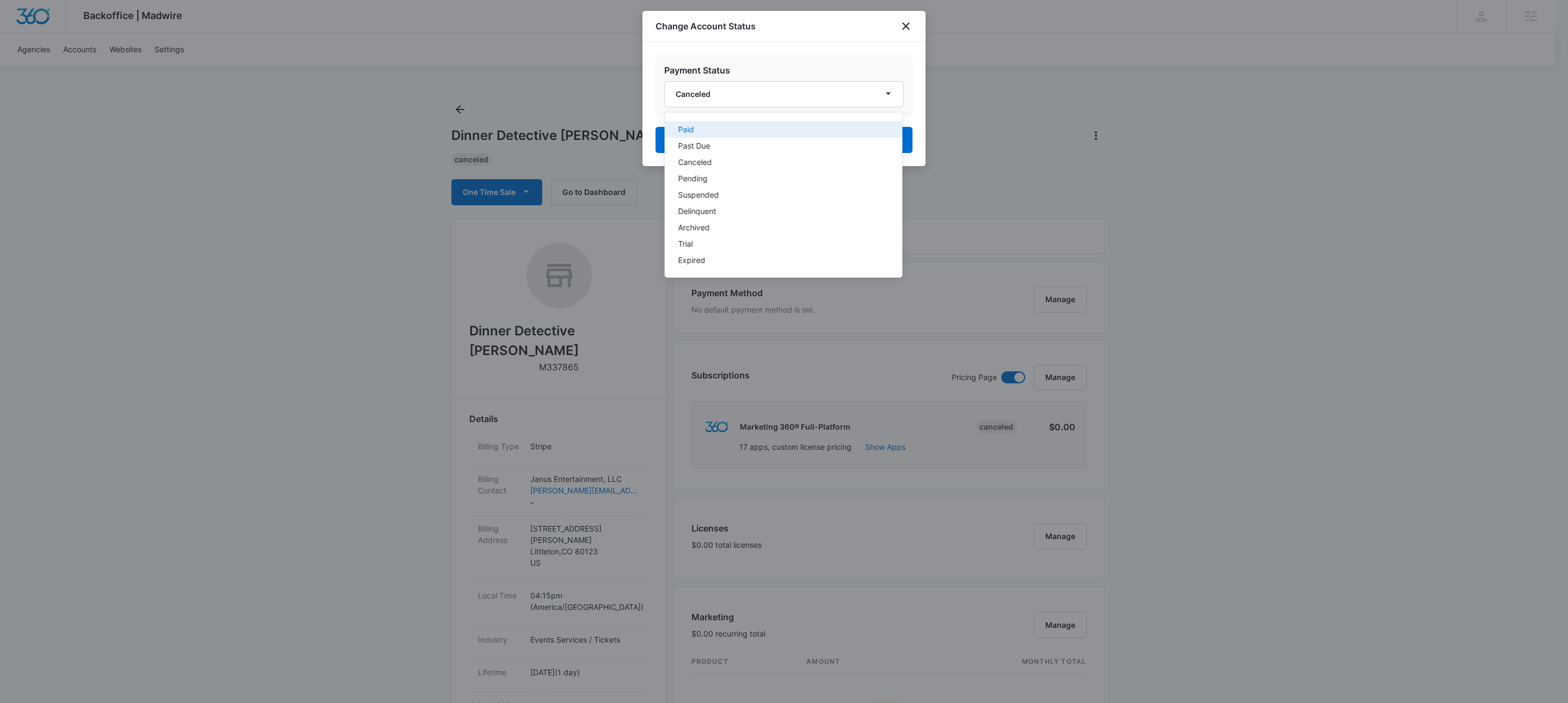
click at [736, 134] on button "Paid" at bounding box center [784, 129] width 237 height 16
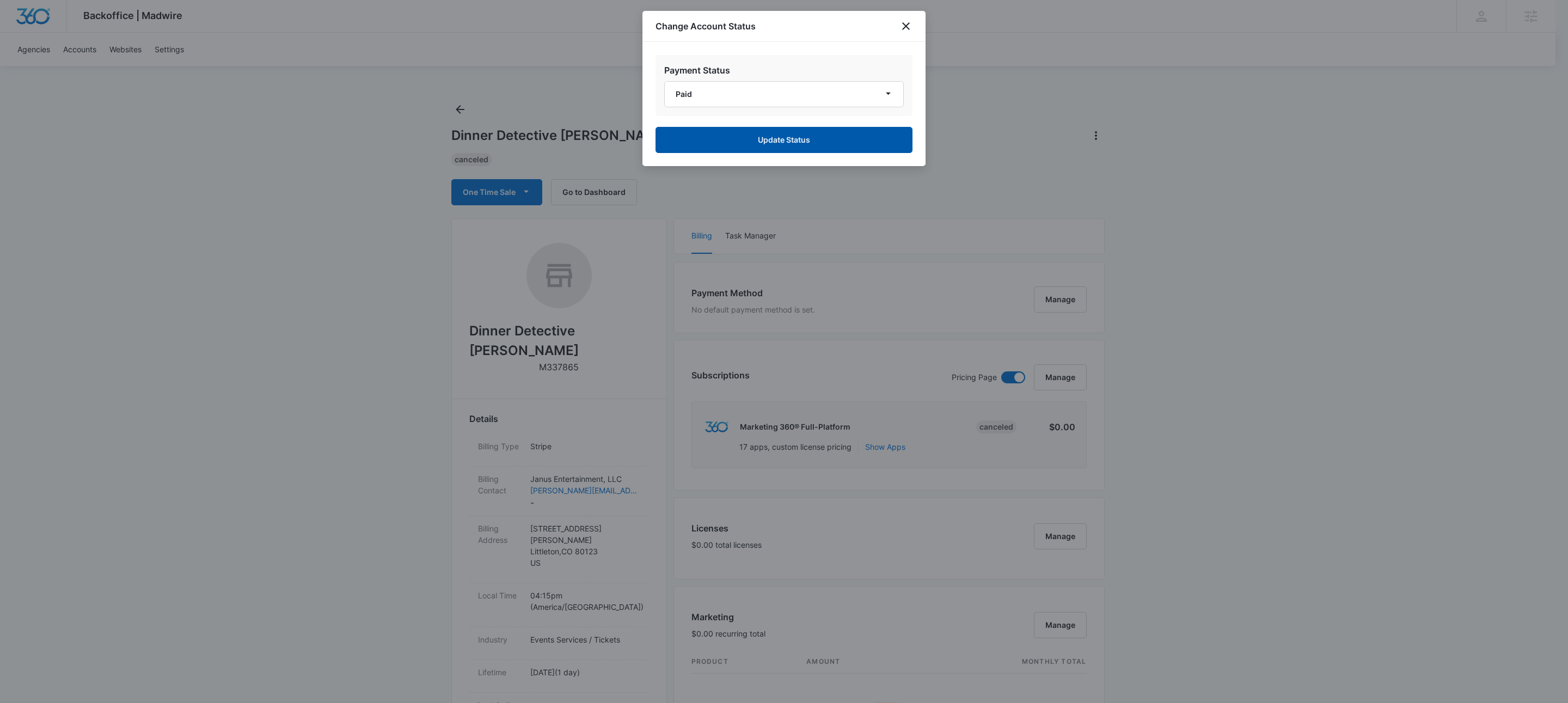
click at [737, 147] on button "Update Status" at bounding box center [784, 140] width 257 height 26
